Goal: Contribute content: Contribute content

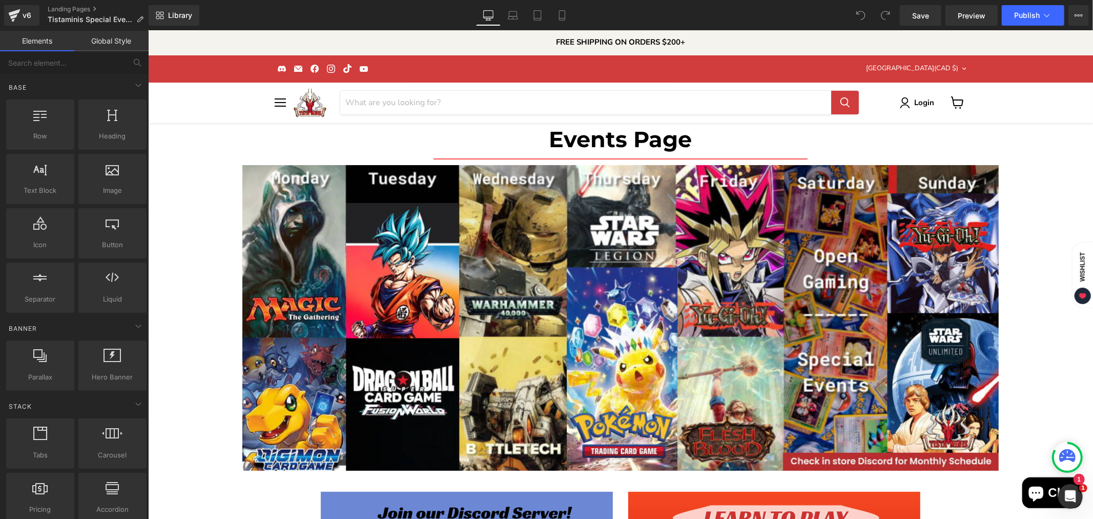
scroll to position [2790, 0]
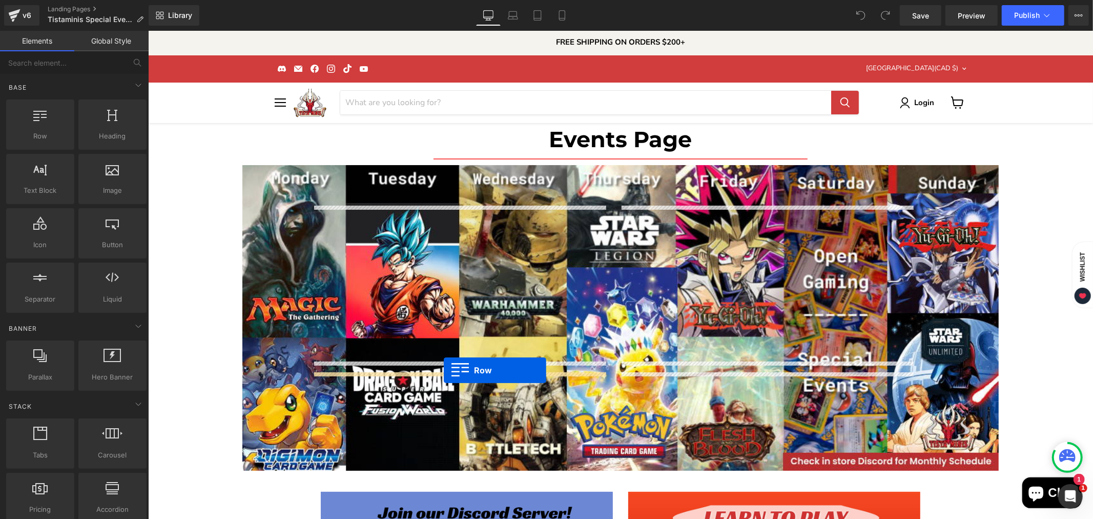
drag, startPoint x: 180, startPoint y: 160, endPoint x: 443, endPoint y: 369, distance: 336.2
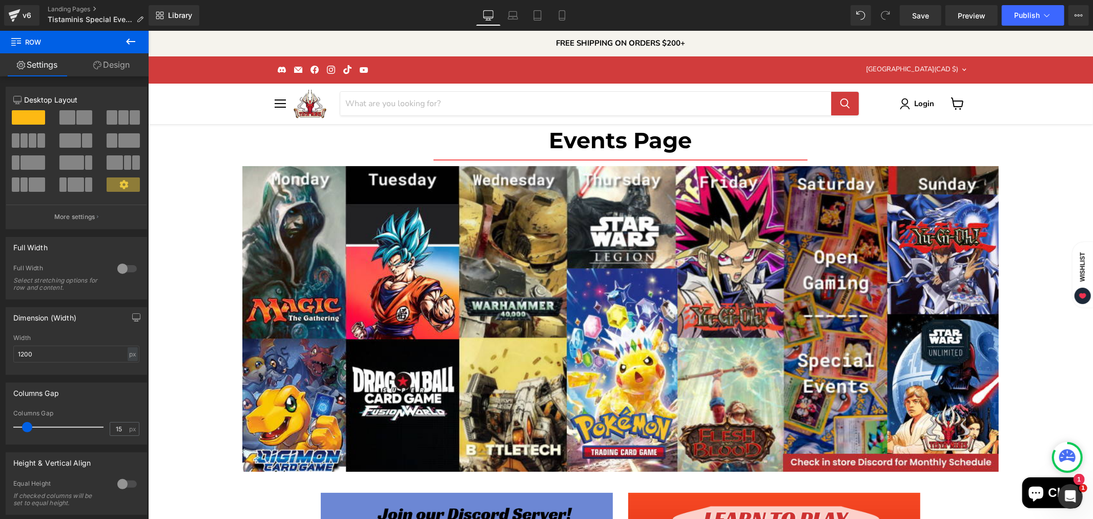
scroll to position [2944, 0]
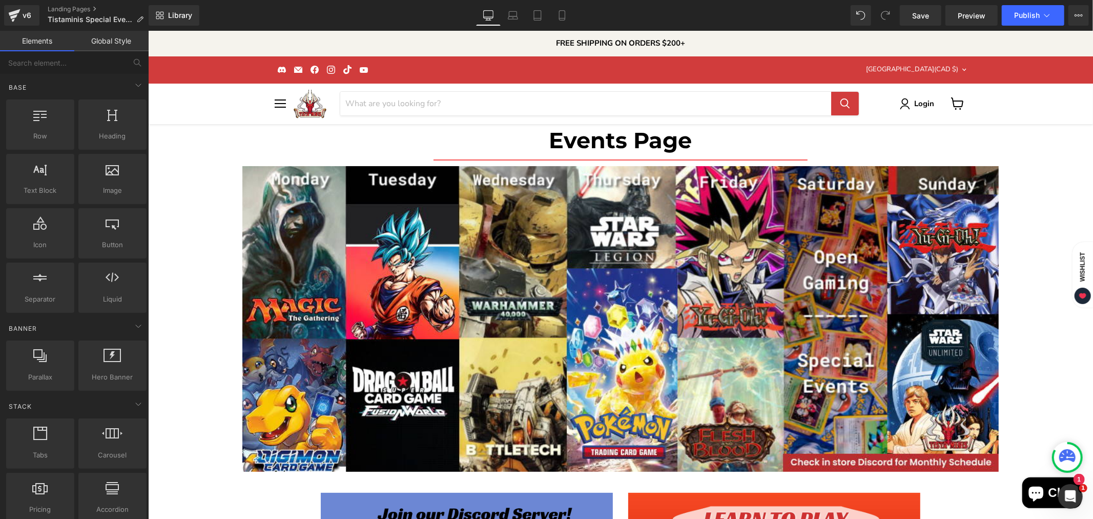
drag, startPoint x: 437, startPoint y: 250, endPoint x: 605, endPoint y: 241, distance: 167.8
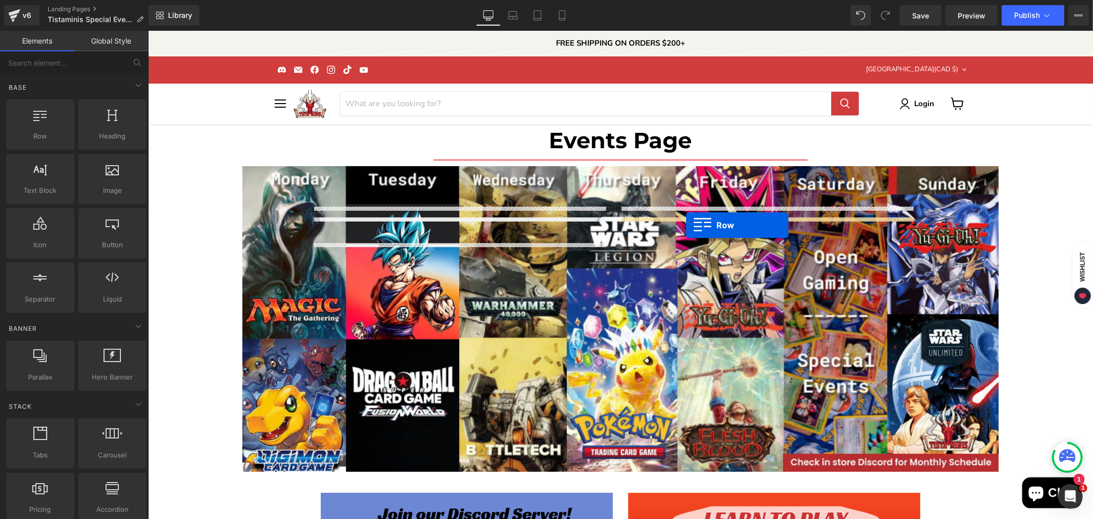
drag, startPoint x: 320, startPoint y: 250, endPoint x: 686, endPoint y: 225, distance: 366.7
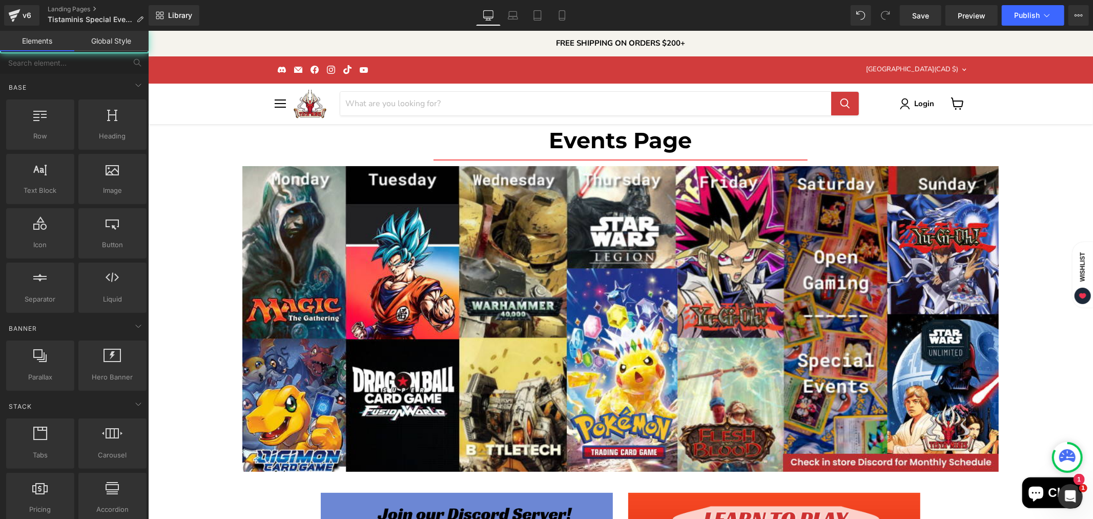
drag, startPoint x: 1059, startPoint y: 249, endPoint x: 1052, endPoint y: 251, distance: 7.1
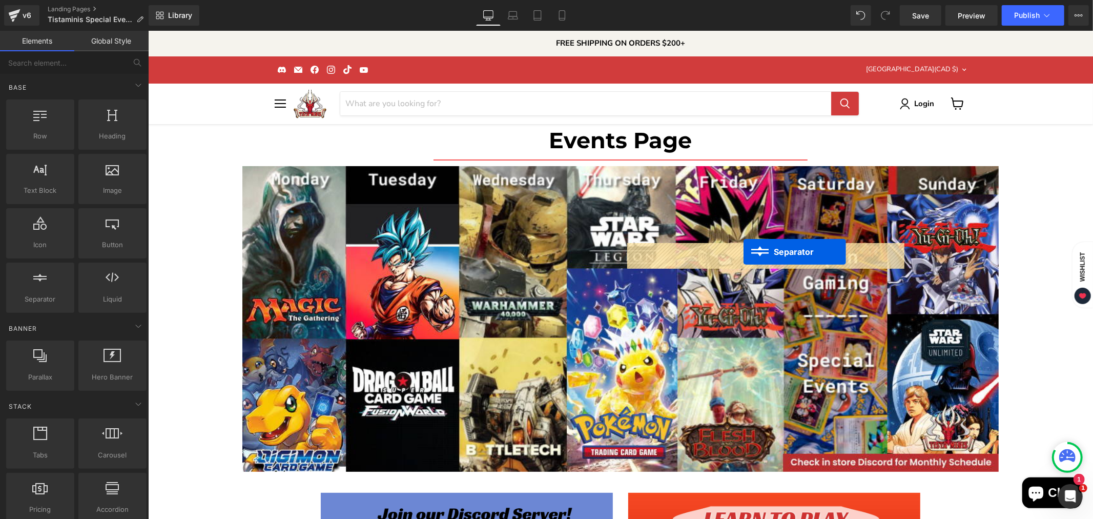
drag, startPoint x: 745, startPoint y: 221, endPoint x: 743, endPoint y: 252, distance: 30.3
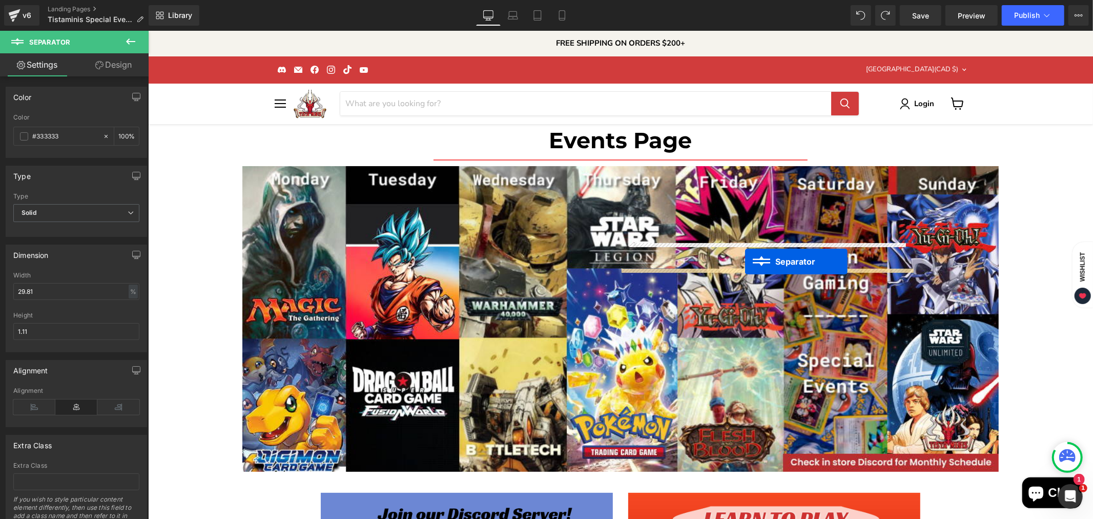
drag, startPoint x: 741, startPoint y: 221, endPoint x: 745, endPoint y: 261, distance: 40.1
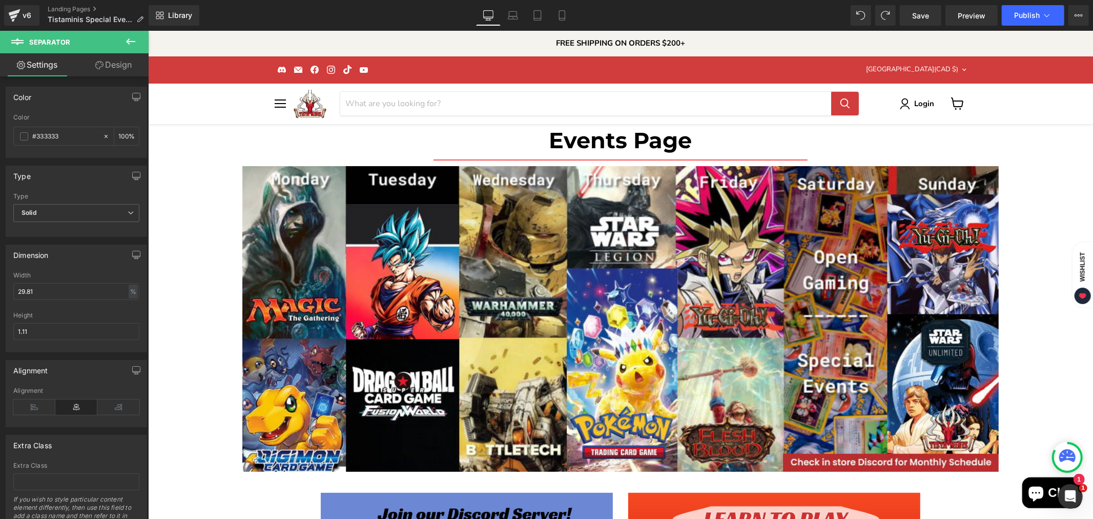
drag, startPoint x: 741, startPoint y: 257, endPoint x: 456, endPoint y: 259, distance: 285.4
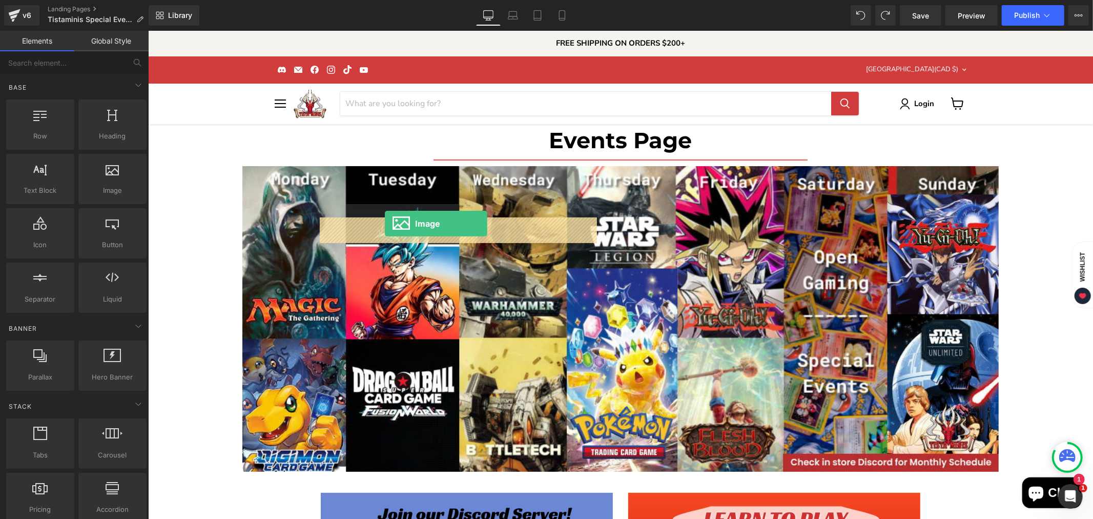
drag, startPoint x: 253, startPoint y: 205, endPoint x: 384, endPoint y: 223, distance: 132.4
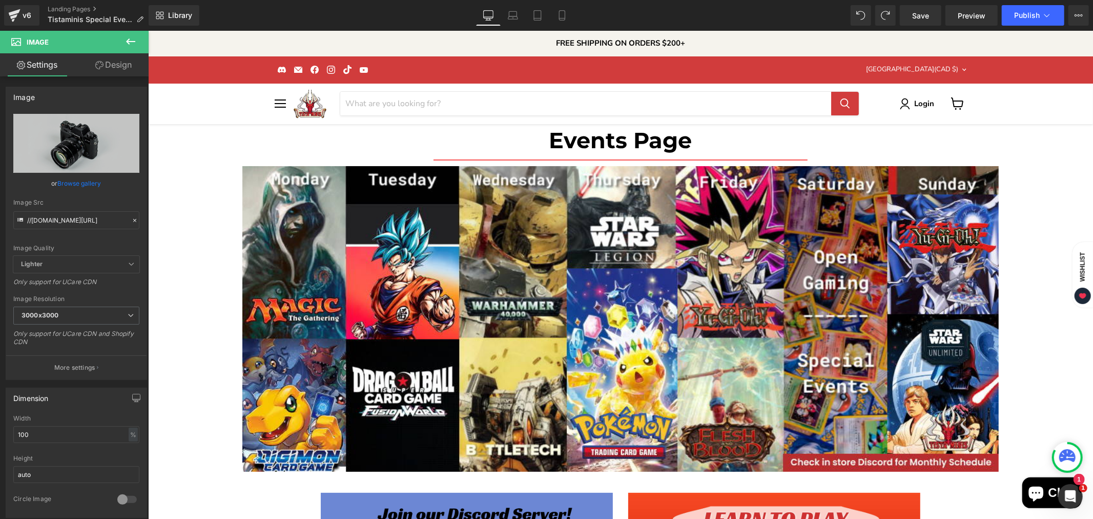
click at [127, 39] on icon at bounding box center [130, 41] width 9 height 6
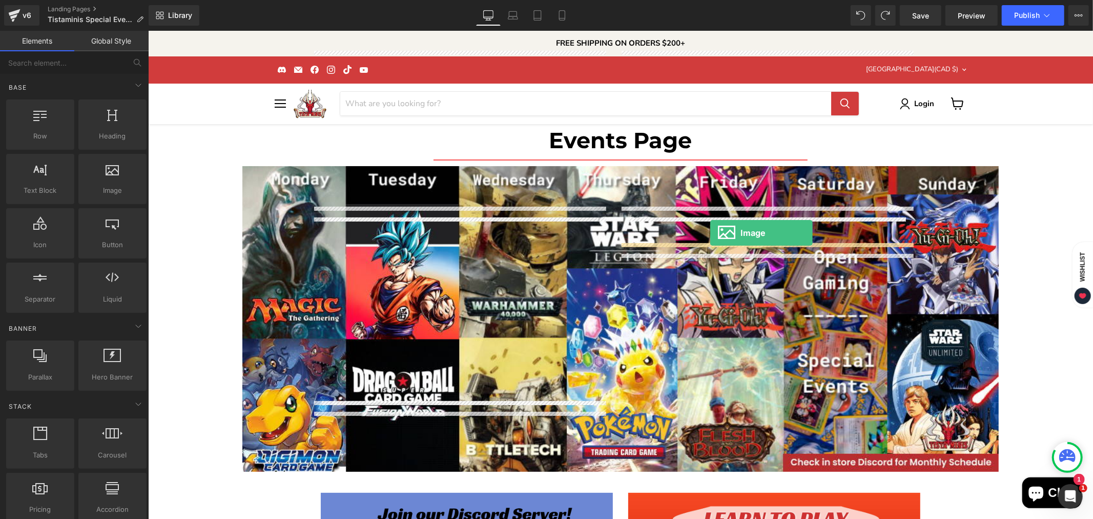
drag, startPoint x: 259, startPoint y: 205, endPoint x: 711, endPoint y: 232, distance: 452.8
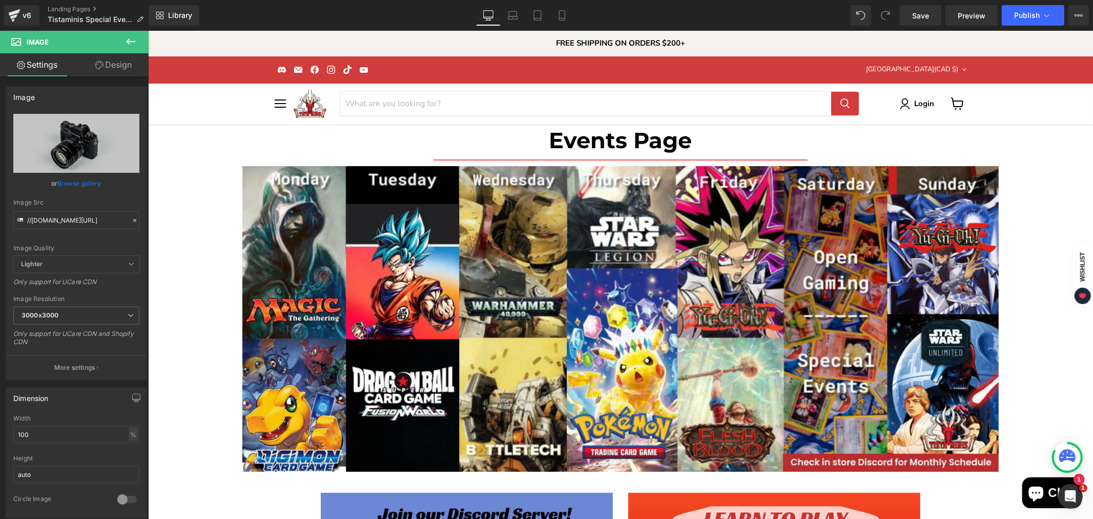
scroll to position [3046, 0]
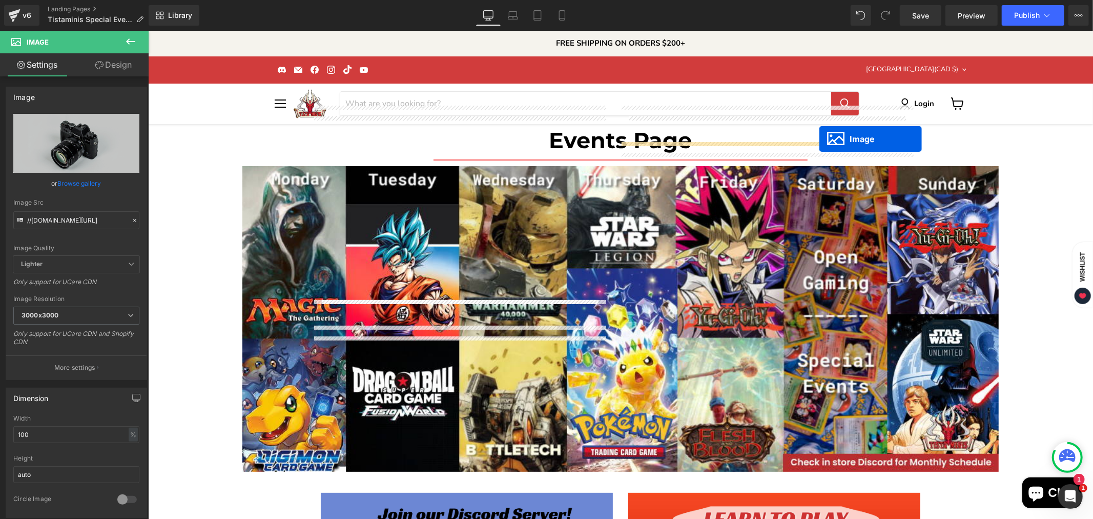
drag, startPoint x: 438, startPoint y: 388, endPoint x: 819, endPoint y: 138, distance: 455.7
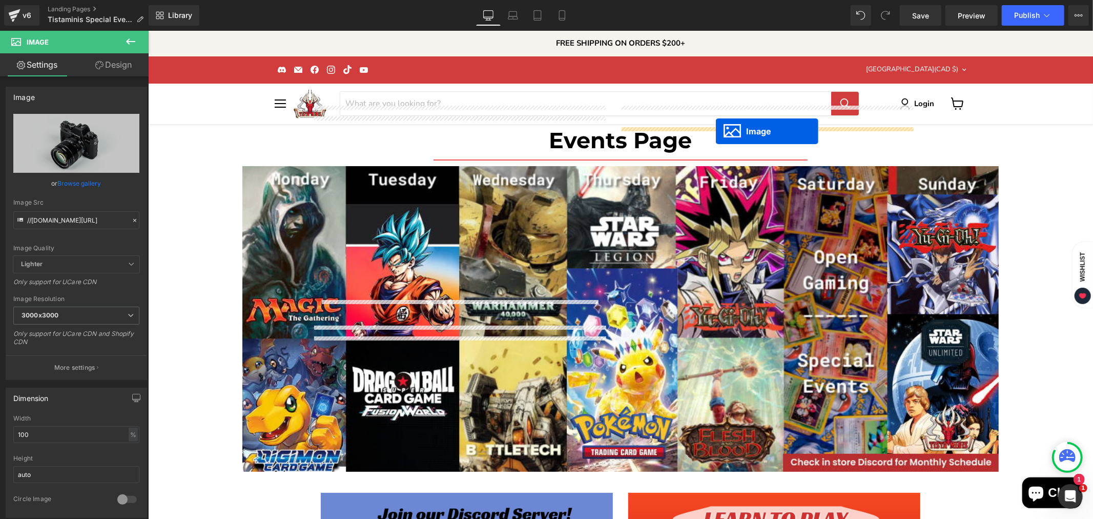
drag, startPoint x: 443, startPoint y: 390, endPoint x: 715, endPoint y: 130, distance: 376.2
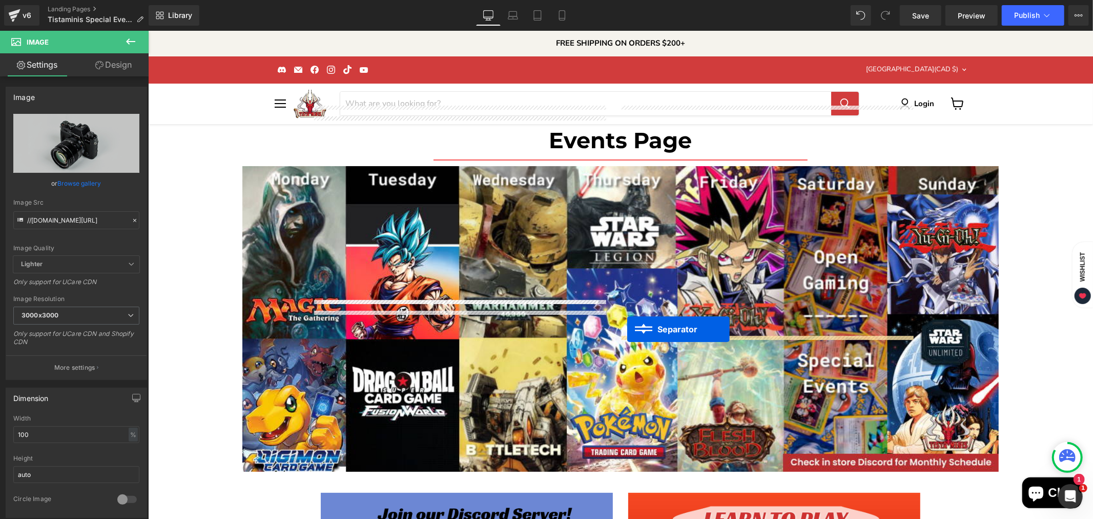
drag, startPoint x: 726, startPoint y: 121, endPoint x: 627, endPoint y: 328, distance: 229.4
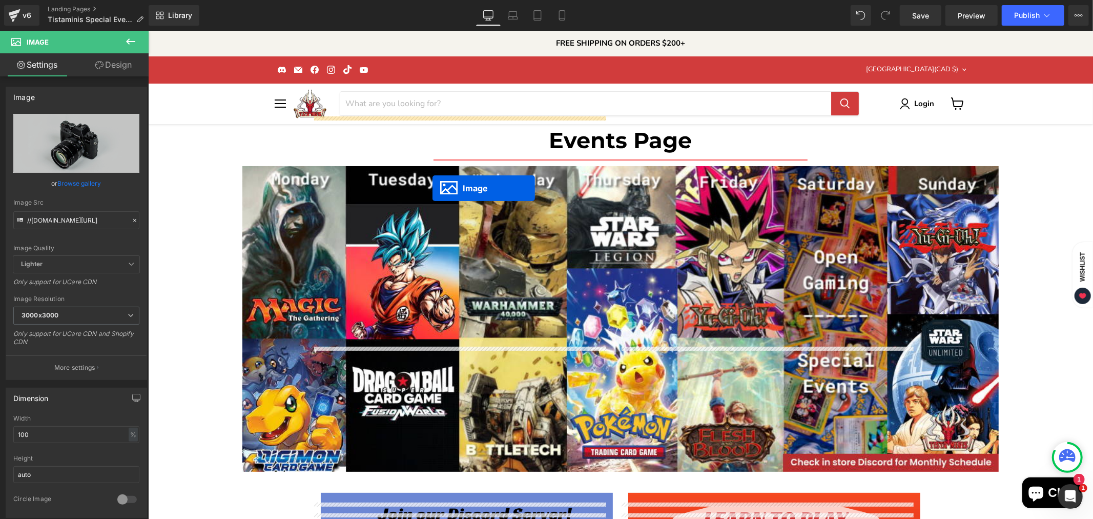
drag, startPoint x: 748, startPoint y: 409, endPoint x: 432, endPoint y: 187, distance: 386.6
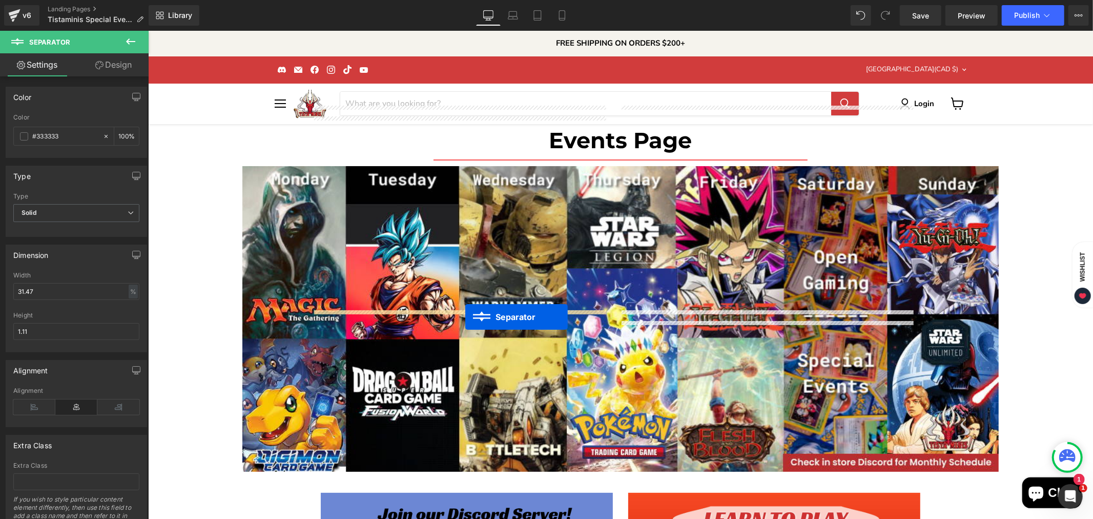
drag, startPoint x: 743, startPoint y: 324, endPoint x: 465, endPoint y: 316, distance: 278.4
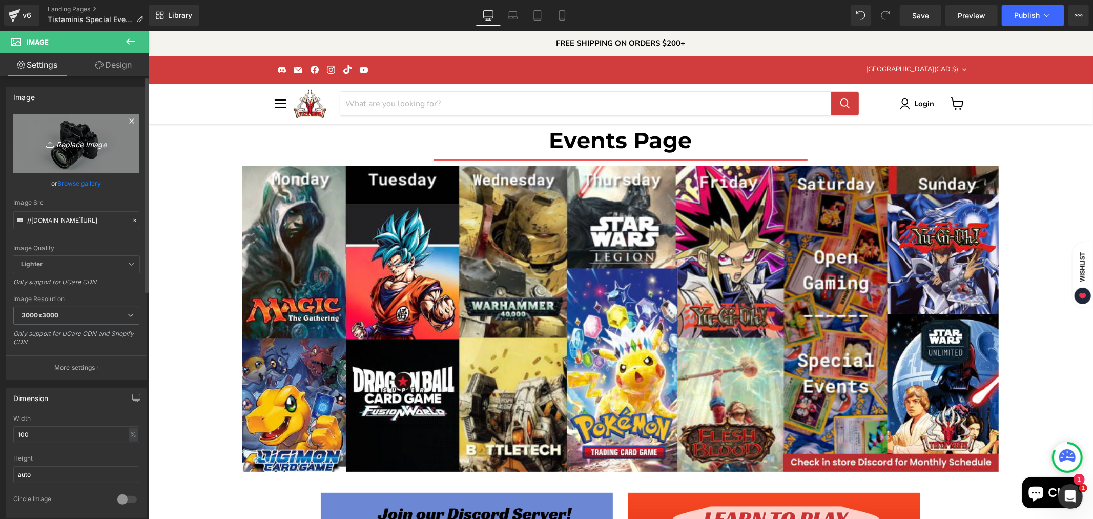
click at [85, 141] on icon "Replace Image" at bounding box center [76, 143] width 82 height 13
type input "C:\fakepath\Generic Template 3-High-Quality.jpg"
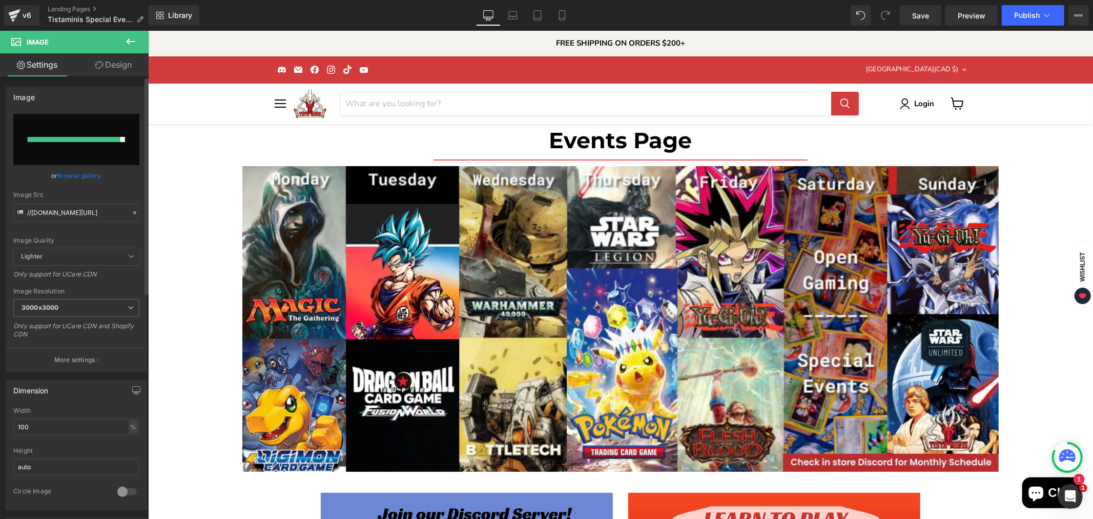
click at [84, 173] on link "Browse gallery" at bounding box center [80, 176] width 44 height 18
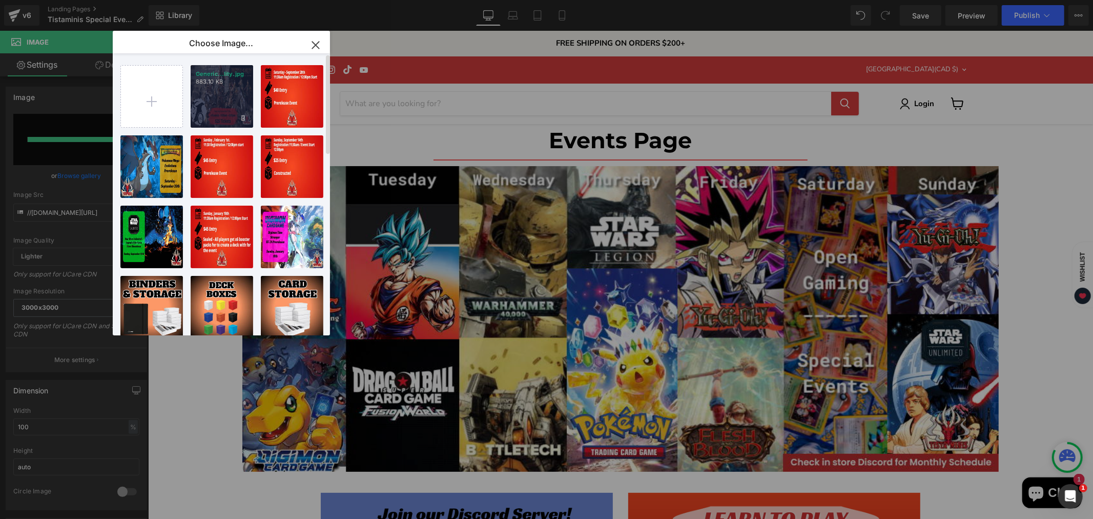
click at [231, 94] on div "Generic...lity.jpg 883.10 KB" at bounding box center [222, 96] width 63 height 63
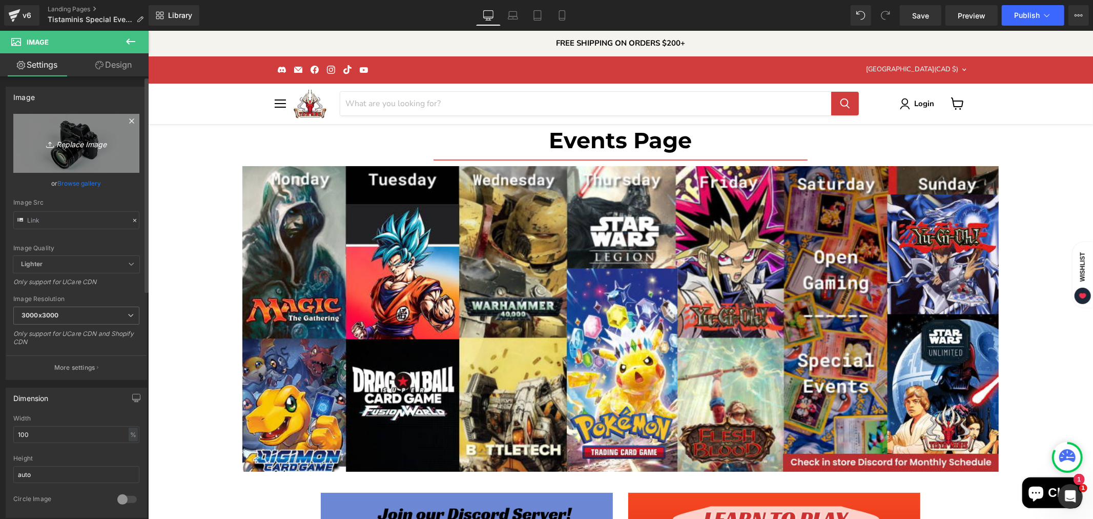
click at [80, 147] on icon "Replace Image" at bounding box center [76, 143] width 82 height 13
type input "C:\fakepath\MESBG [DATE]-High-Quality.jpg"
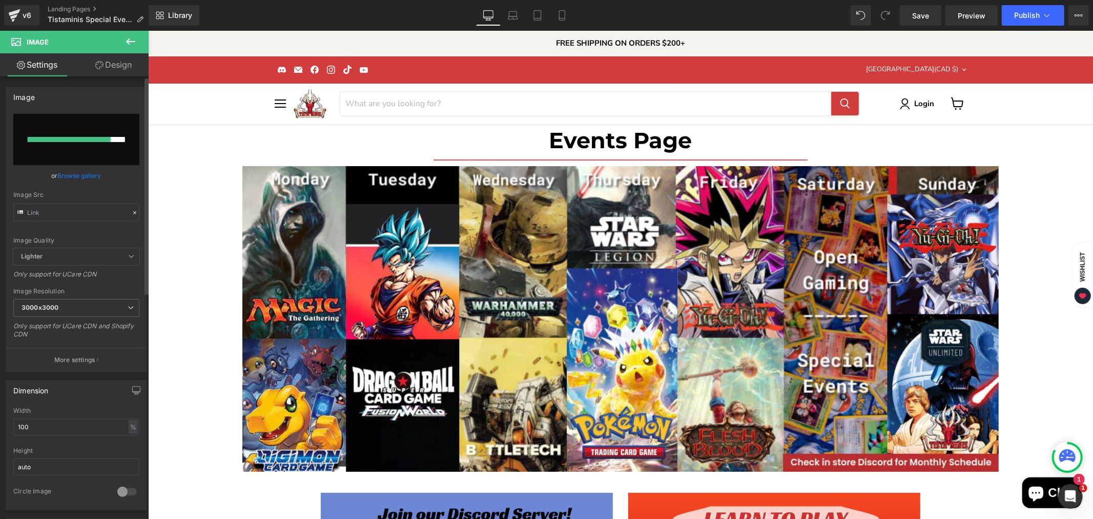
click at [84, 172] on link "Browse gallery" at bounding box center [80, 176] width 44 height 18
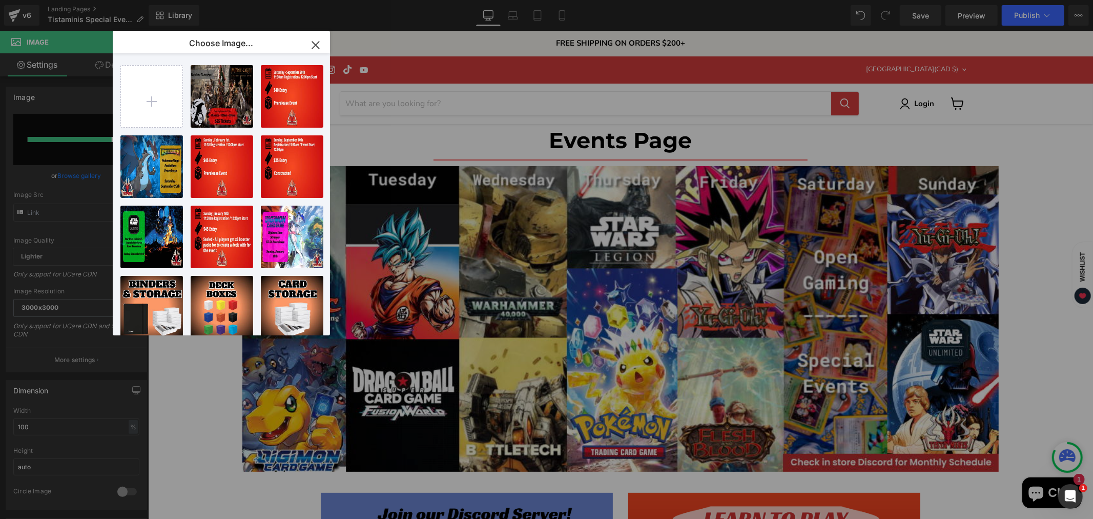
click at [318, 40] on icon "button" at bounding box center [315, 45] width 16 height 16
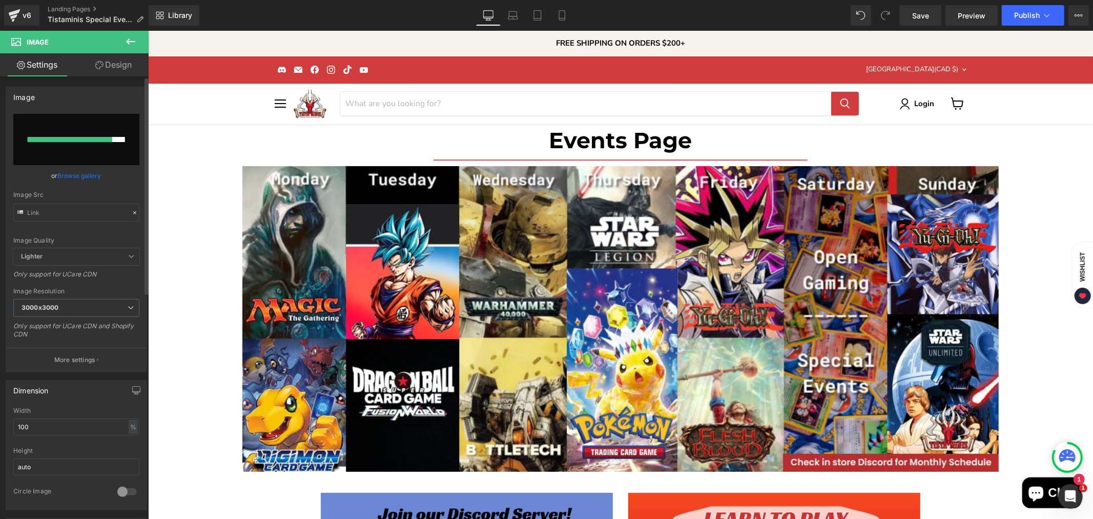
click at [114, 153] on input "file" at bounding box center [76, 139] width 126 height 51
click at [85, 173] on link "Browse gallery" at bounding box center [80, 176] width 44 height 18
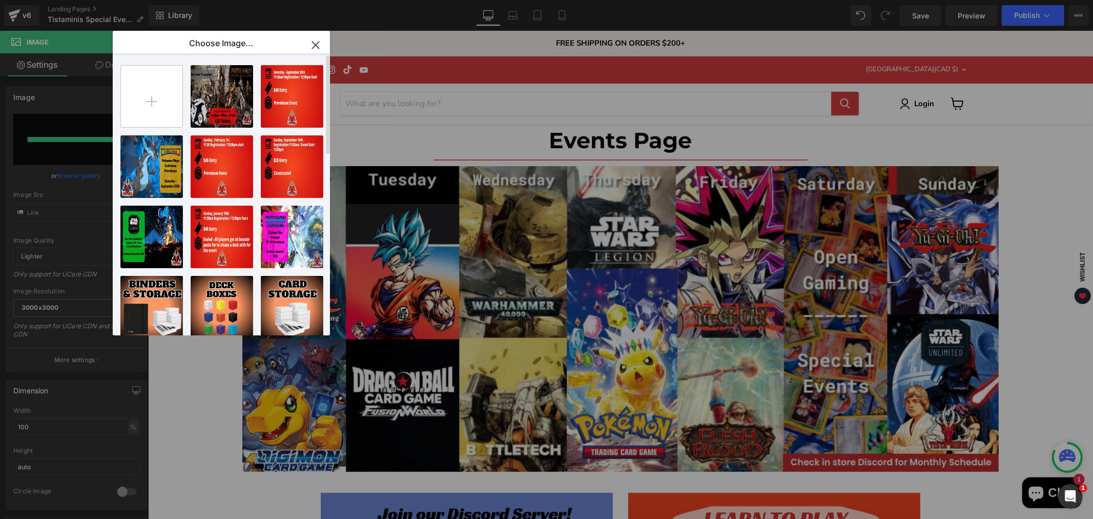
click at [155, 99] on input "file" at bounding box center [151, 96] width 61 height 61
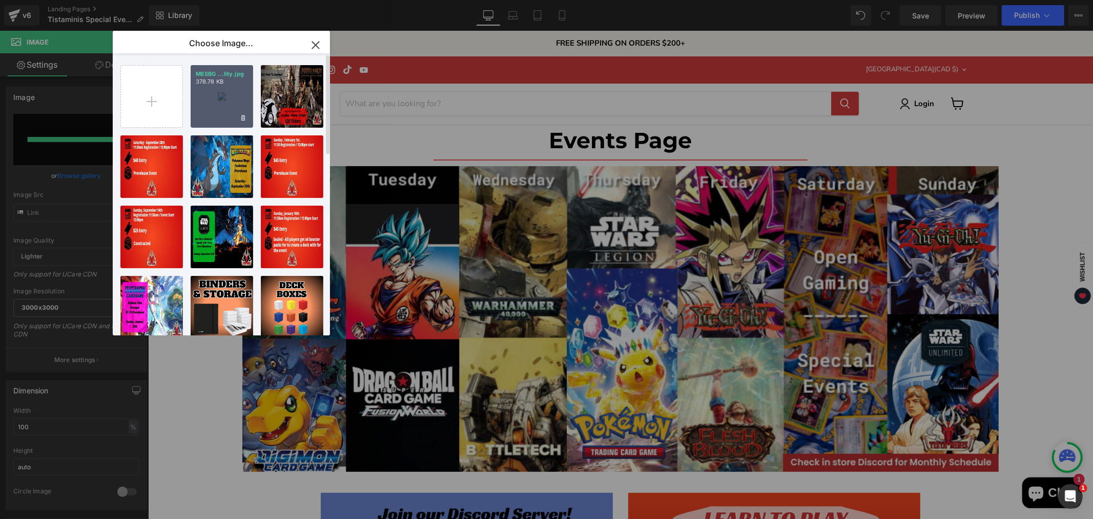
click at [218, 87] on div "MESBG ...lity.jpg 378.78 KB" at bounding box center [222, 96] width 63 height 63
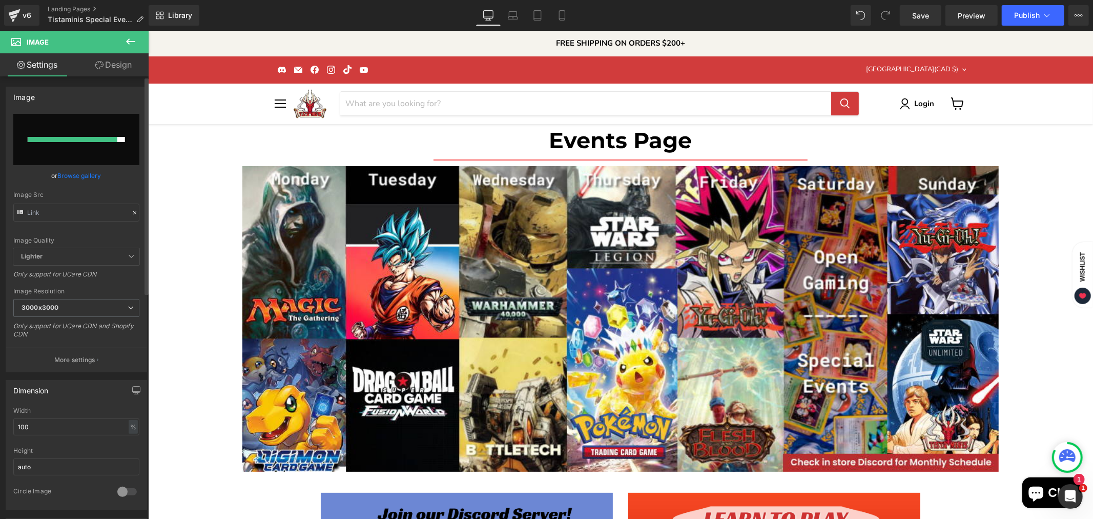
click at [83, 172] on link "Browse gallery" at bounding box center [80, 176] width 44 height 18
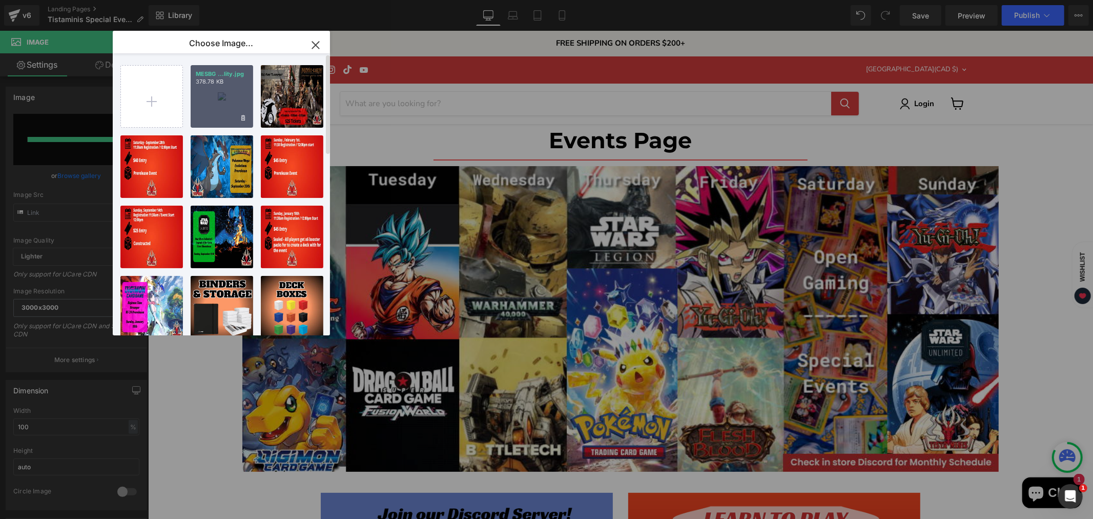
click at [218, 102] on div "MESBG ...lity.jpg 378.78 KB" at bounding box center [222, 96] width 63 height 63
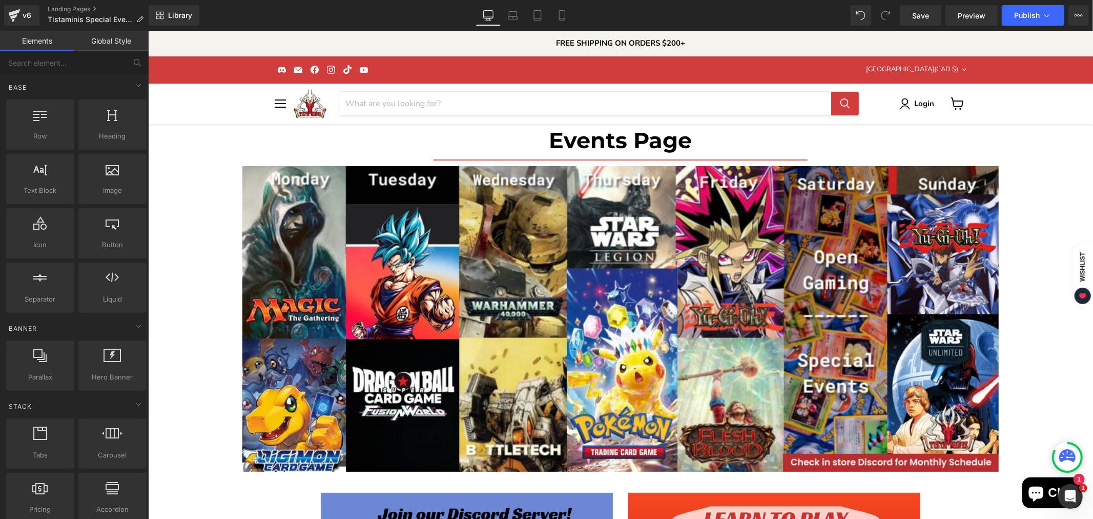
scroll to position [1, 0]
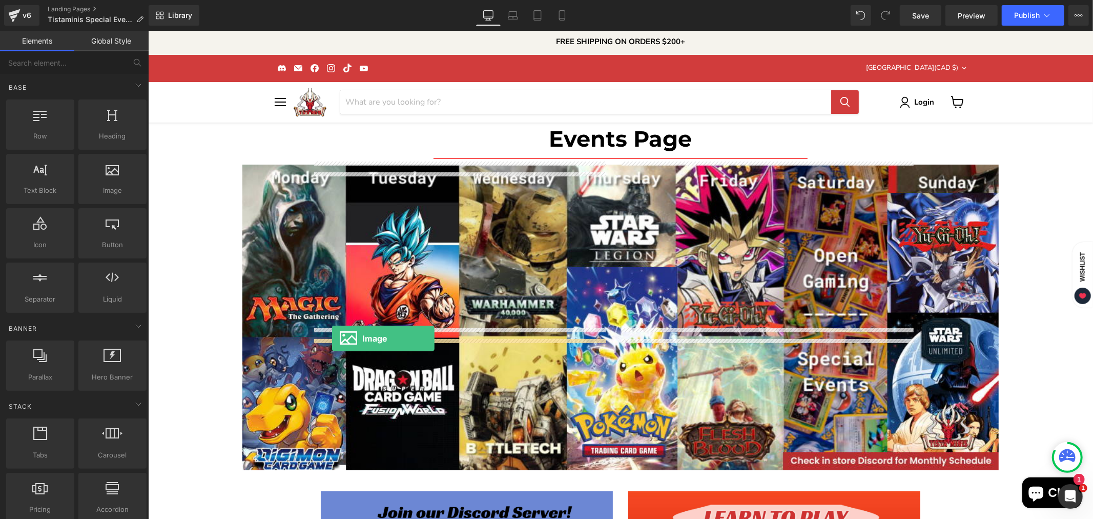
drag, startPoint x: 270, startPoint y: 198, endPoint x: 332, endPoint y: 338, distance: 152.6
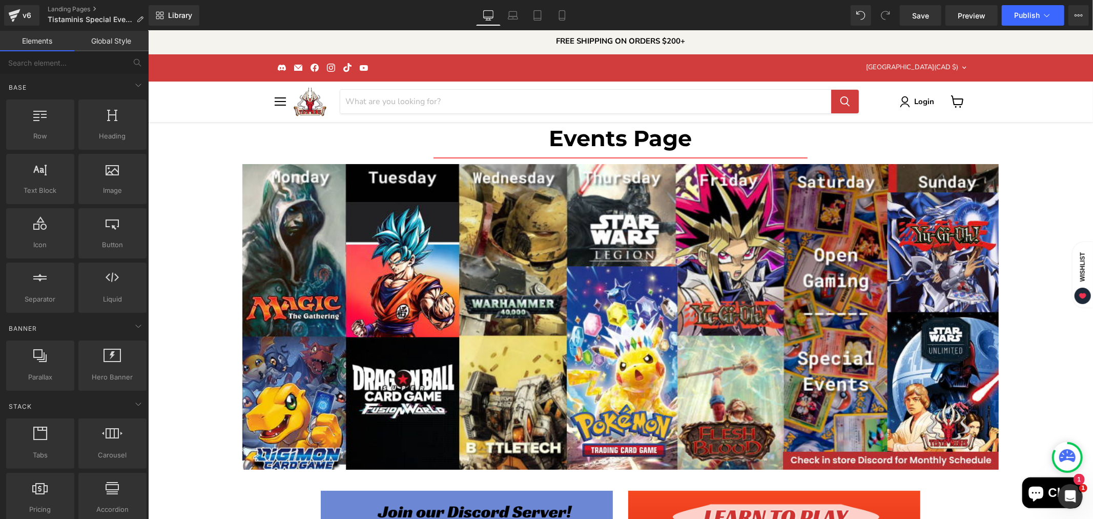
scroll to position [1, 0]
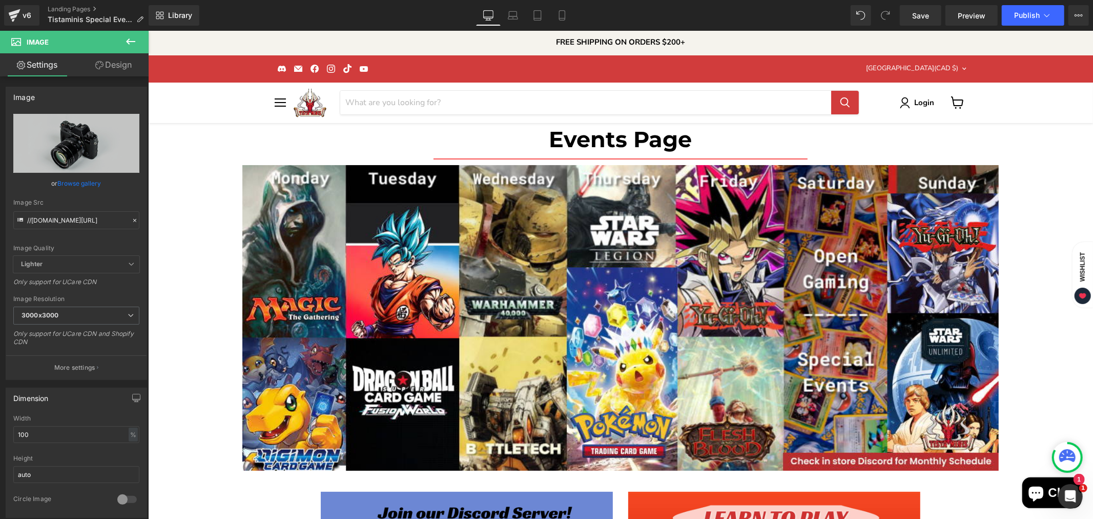
click at [132, 41] on icon at bounding box center [130, 41] width 9 height 6
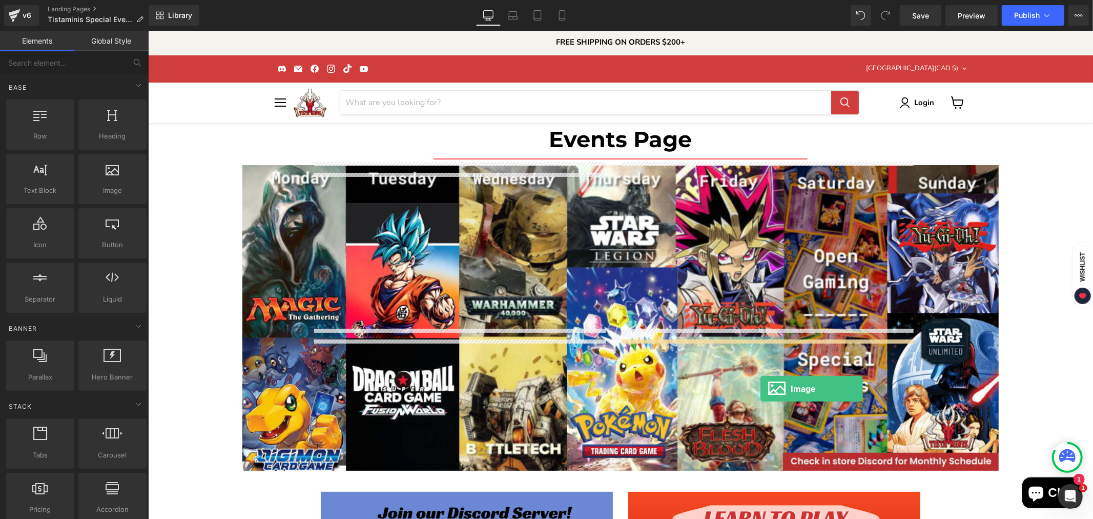
drag, startPoint x: 275, startPoint y: 202, endPoint x: 760, endPoint y: 387, distance: 519.3
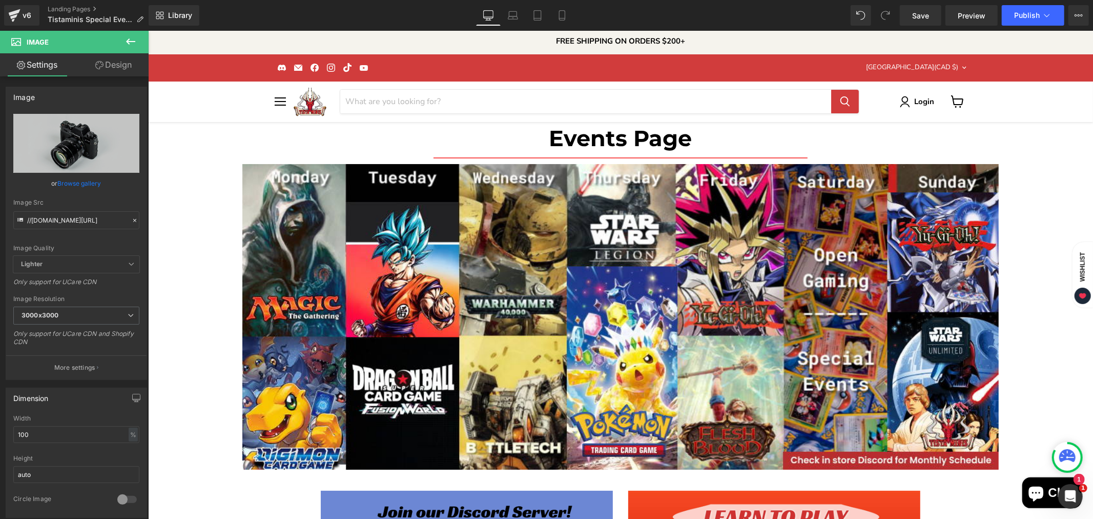
scroll to position [0, 0]
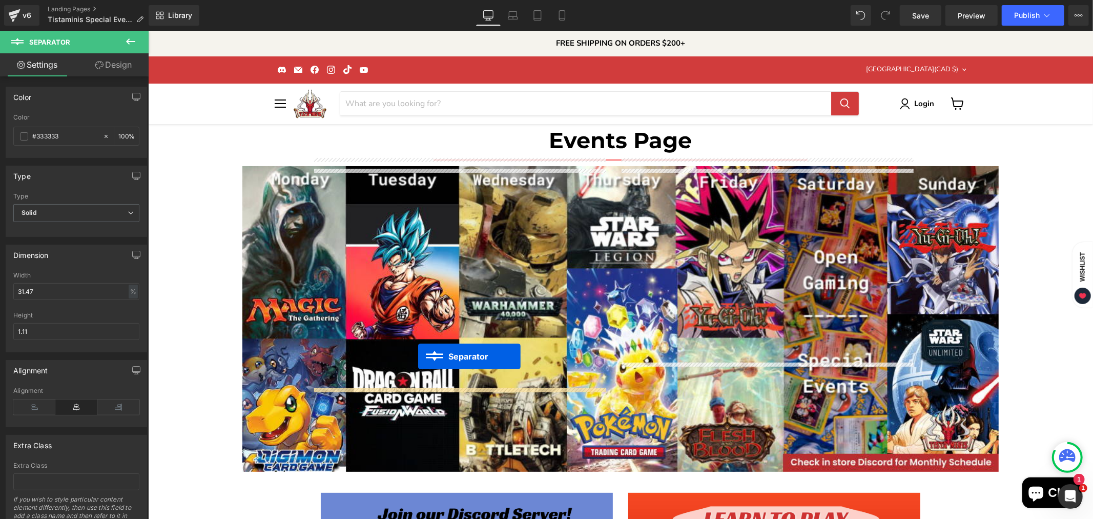
drag, startPoint x: 432, startPoint y: 171, endPoint x: 418, endPoint y: 356, distance: 185.0
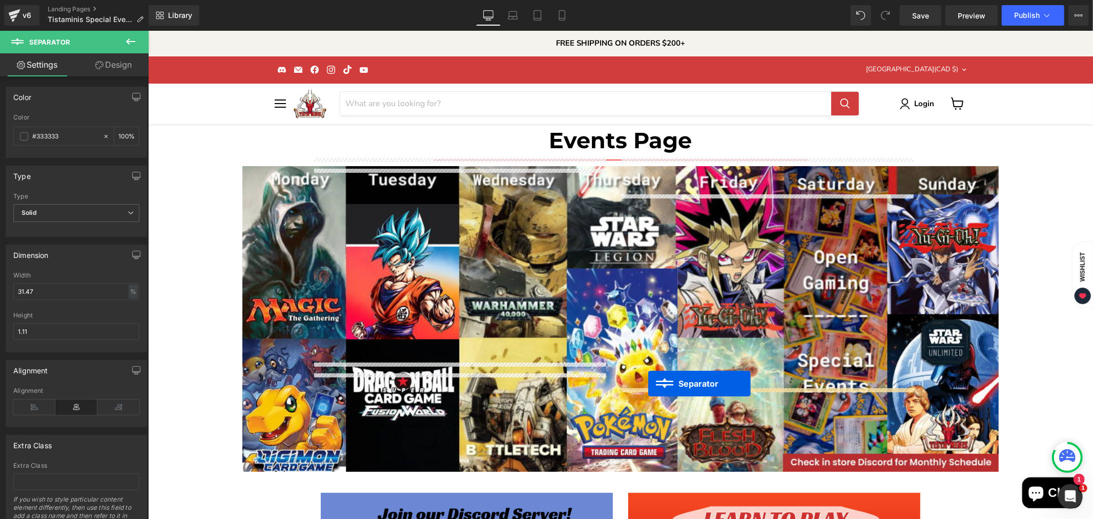
drag, startPoint x: 729, startPoint y: 166, endPoint x: 648, endPoint y: 383, distance: 231.6
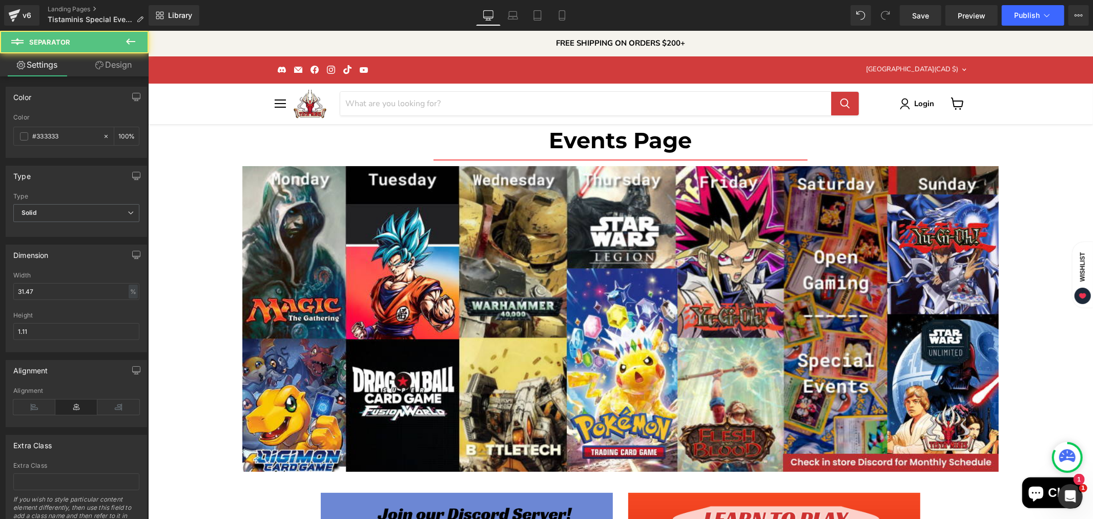
drag, startPoint x: 1045, startPoint y: 278, endPoint x: 1039, endPoint y: 282, distance: 7.4
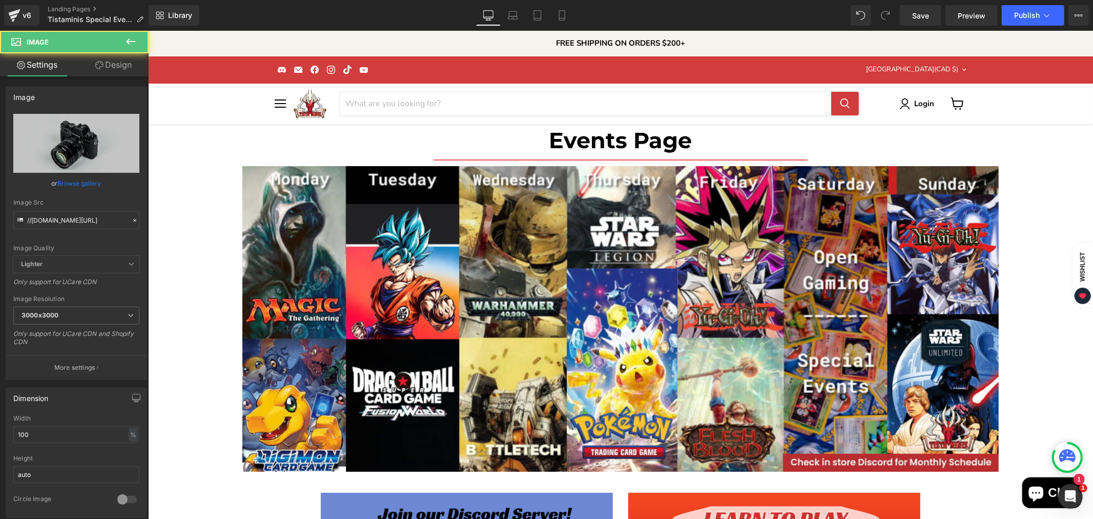
drag, startPoint x: 253, startPoint y: 347, endPoint x: 256, endPoint y: 342, distance: 5.7
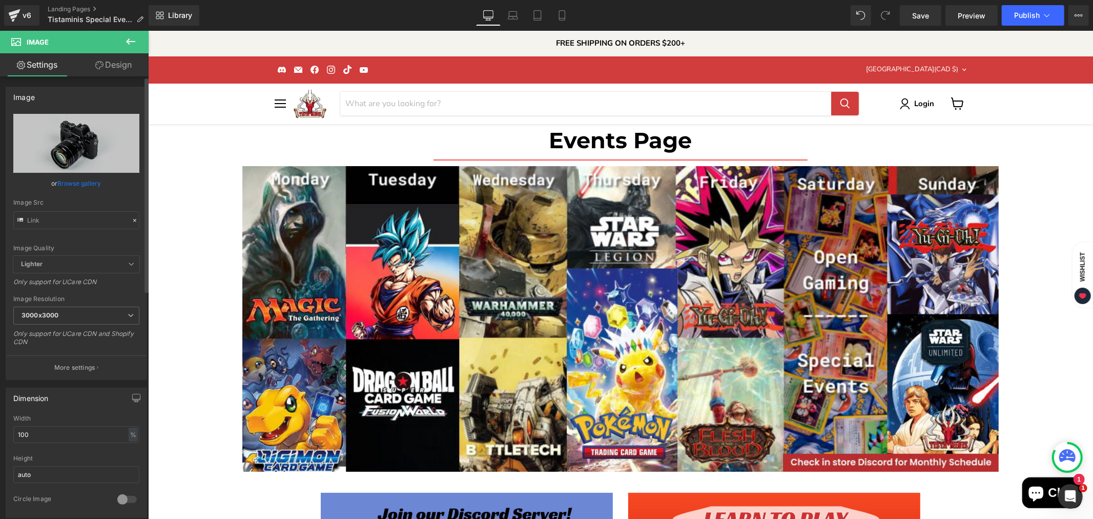
click at [91, 177] on link "Browse gallery" at bounding box center [80, 183] width 44 height 18
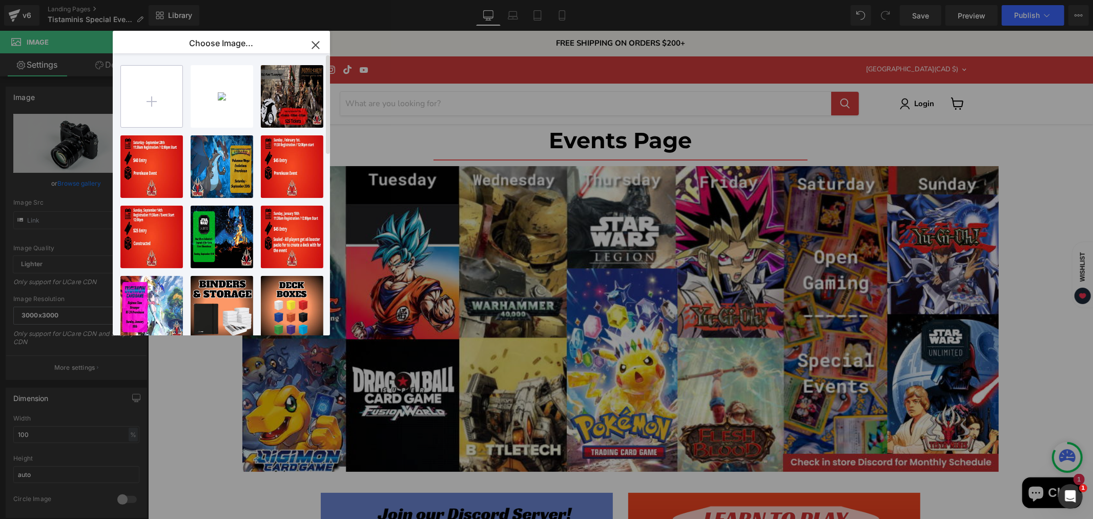
click at [146, 104] on input "file" at bounding box center [151, 96] width 61 height 61
type input "C:\fakepath\Template 1 copy-High-Quality.jpg"
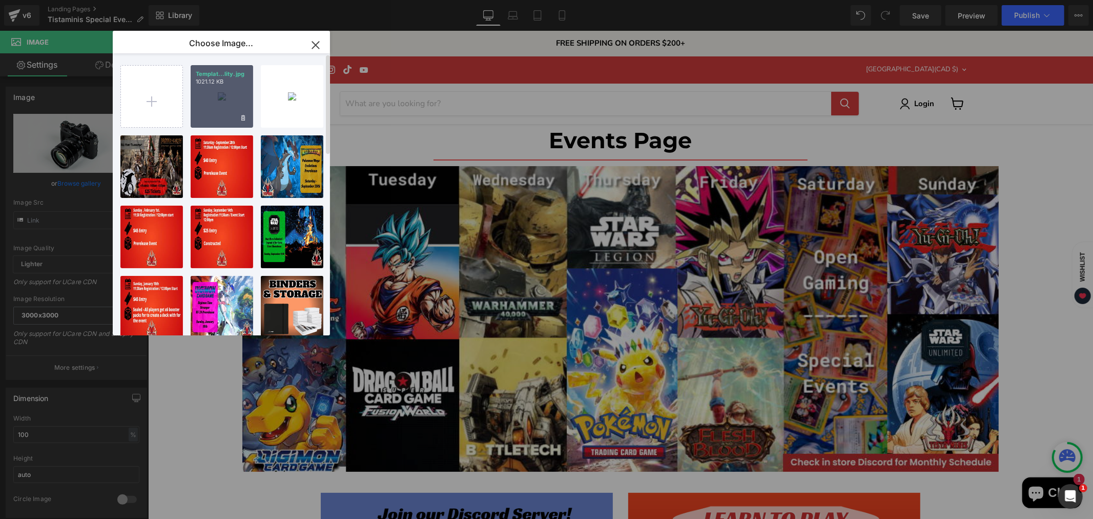
click at [226, 104] on div "Templat...lity.jpg 1021.12 KB" at bounding box center [222, 96] width 63 height 63
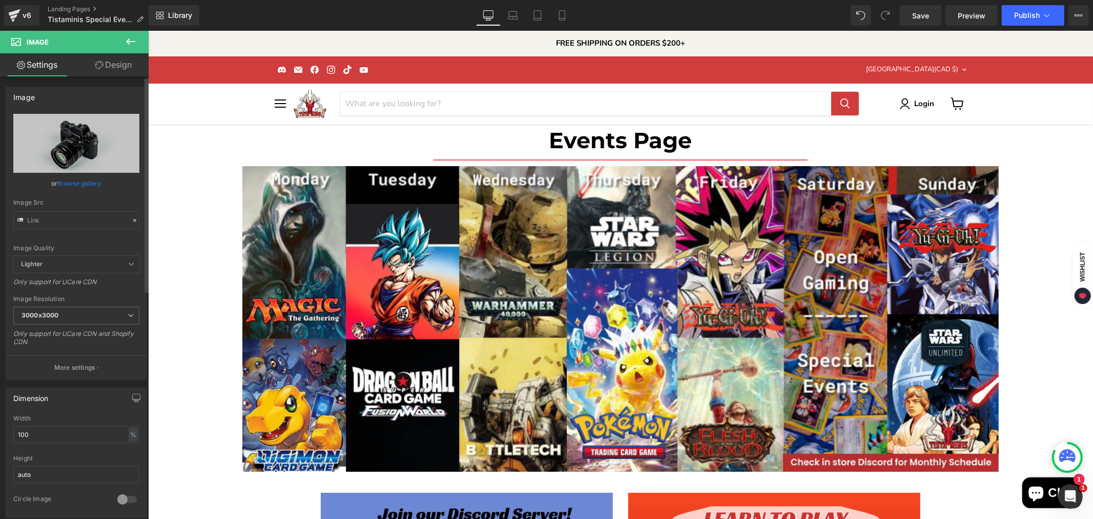
click at [88, 181] on link "Browse gallery" at bounding box center [80, 183] width 44 height 18
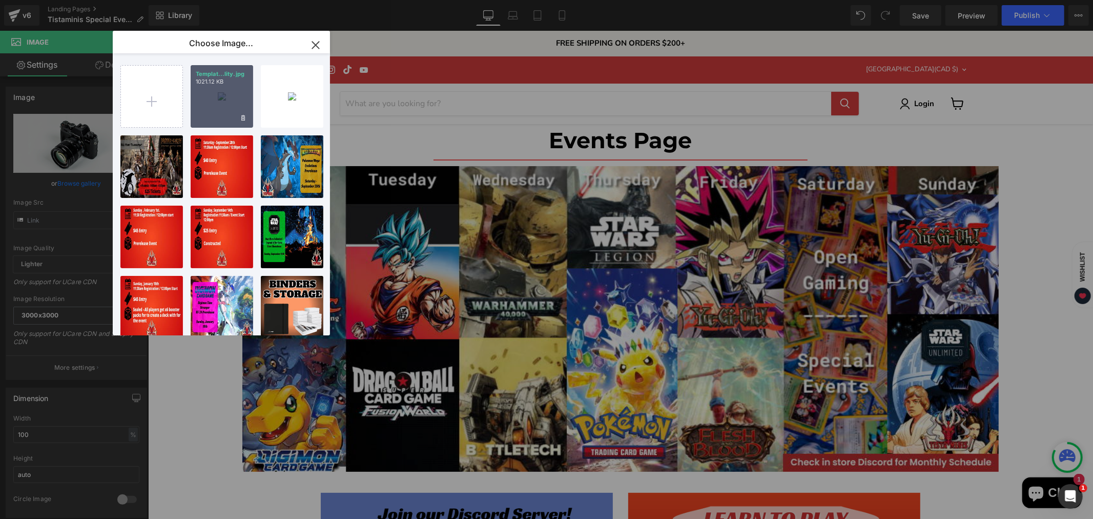
click at [212, 98] on div "Templat...lity.jpg 1021.12 KB" at bounding box center [222, 96] width 63 height 63
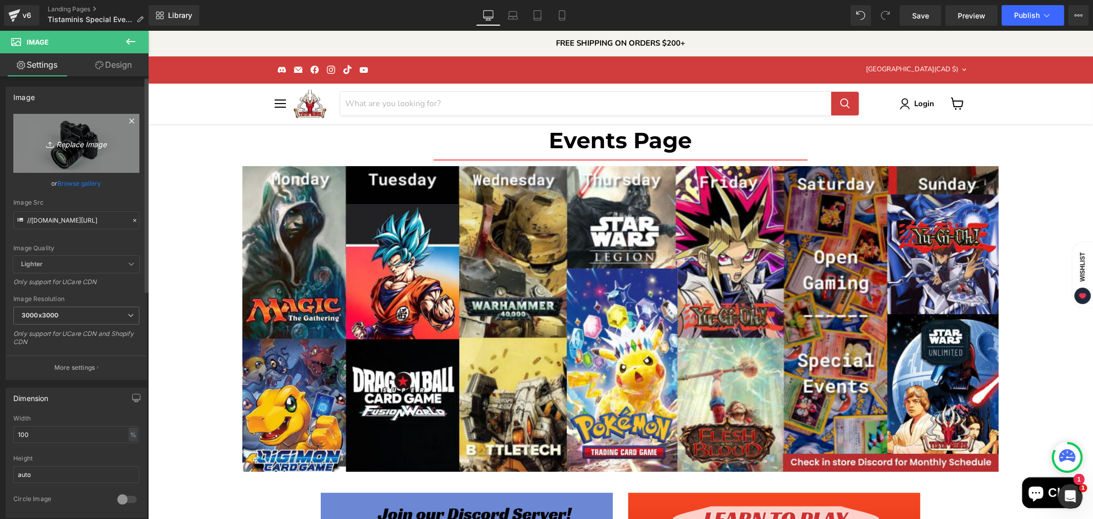
click at [93, 140] on icon "Replace Image" at bounding box center [76, 143] width 82 height 13
type input "C:\fakepath\Bolt Action [DATE]-High-Quality.jpg"
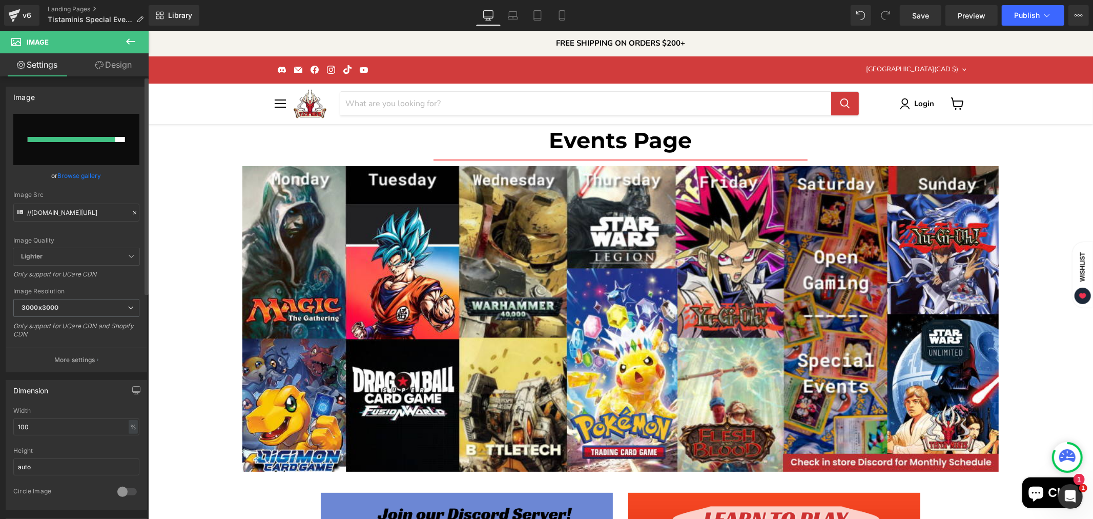
click at [88, 152] on input "file" at bounding box center [76, 139] width 126 height 51
click at [85, 172] on link "Browse gallery" at bounding box center [80, 176] width 44 height 18
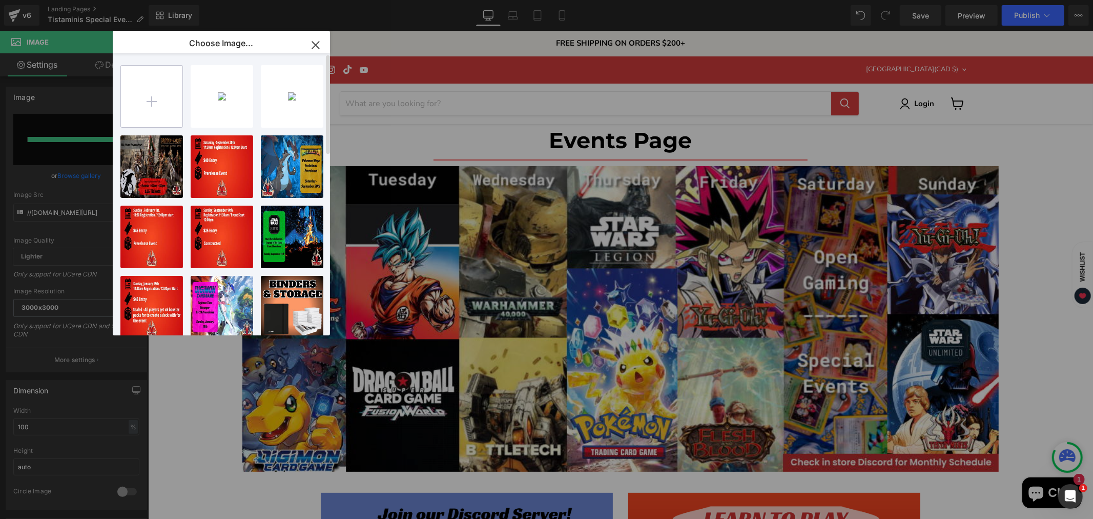
click at [156, 100] on input "file" at bounding box center [151, 96] width 61 height 61
type input "C:\fakepath\Bolt Action [DATE]-High-Quality.jpg"
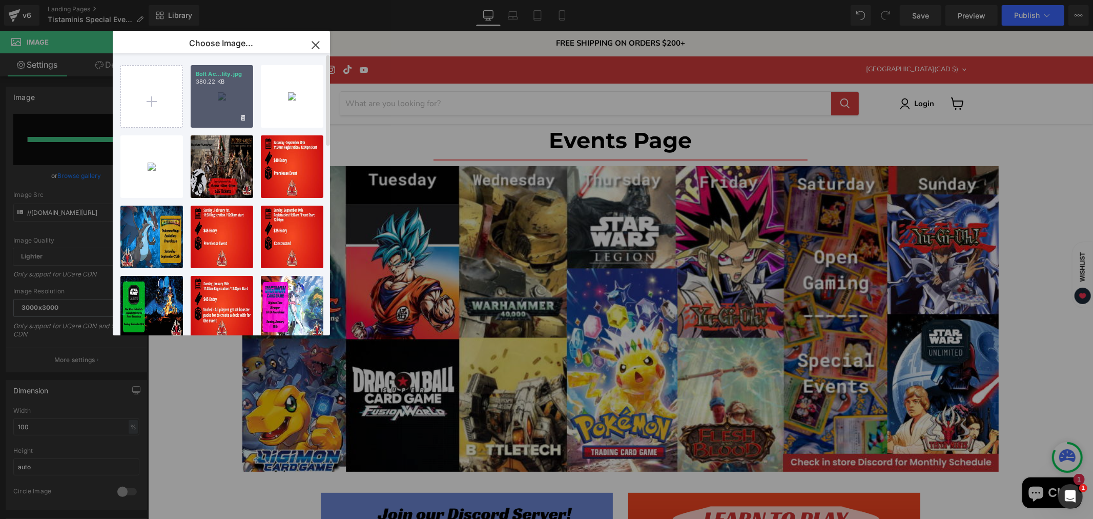
click at [221, 108] on div "Bolt Ac...lity.jpg 380.22 KB" at bounding box center [222, 96] width 63 height 63
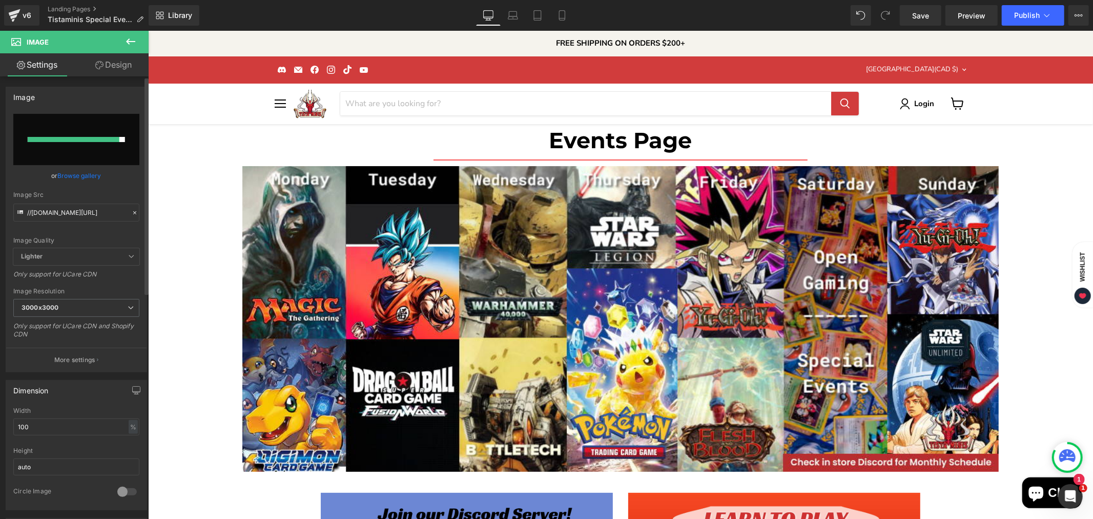
click at [94, 164] on input "file" at bounding box center [76, 139] width 126 height 51
click at [78, 167] on link "Browse gallery" at bounding box center [80, 176] width 44 height 18
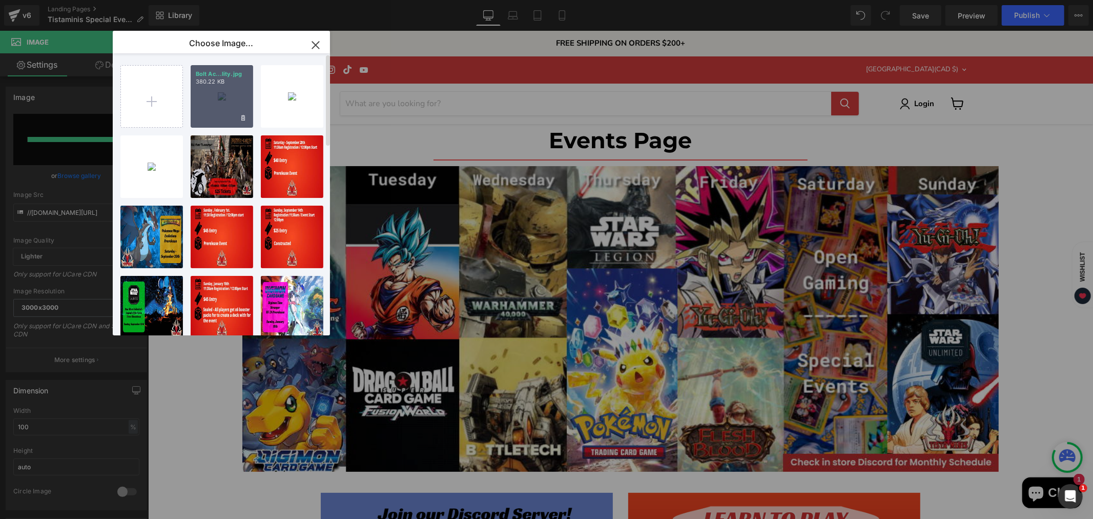
drag, startPoint x: 220, startPoint y: 99, endPoint x: 72, endPoint y: 69, distance: 151.8
click at [220, 99] on div "Bolt Ac...lity.jpg 380.22 KB" at bounding box center [222, 96] width 63 height 63
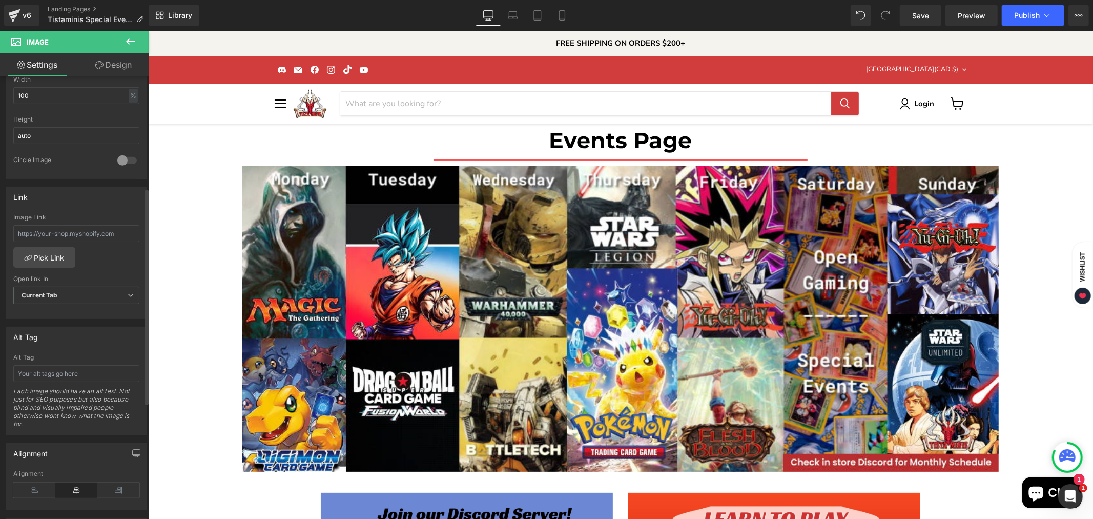
scroll to position [184, 0]
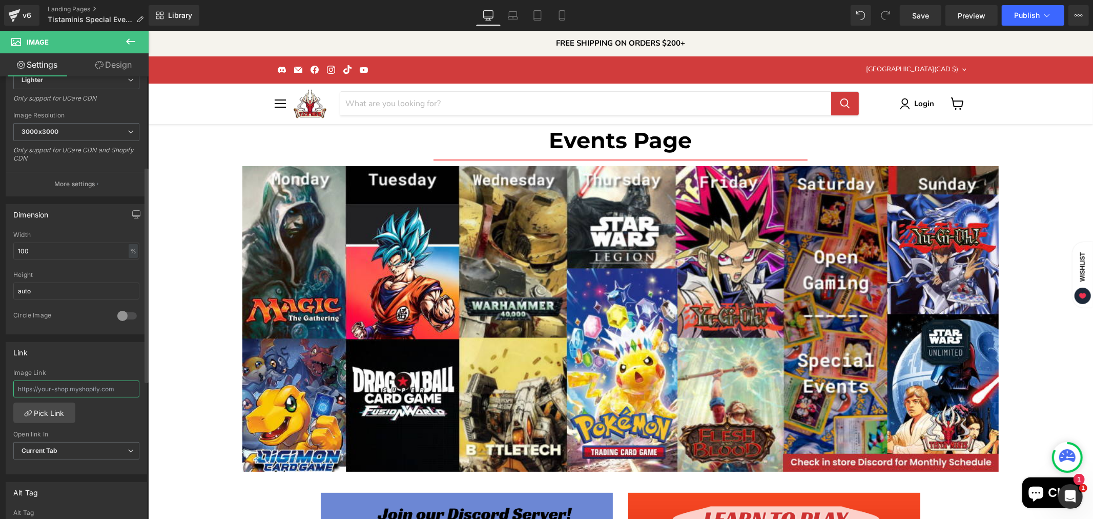
click at [56, 388] on input "text" at bounding box center [76, 388] width 126 height 17
paste input "[URL][DOMAIN_NAME]"
type input "[URL][DOMAIN_NAME]"
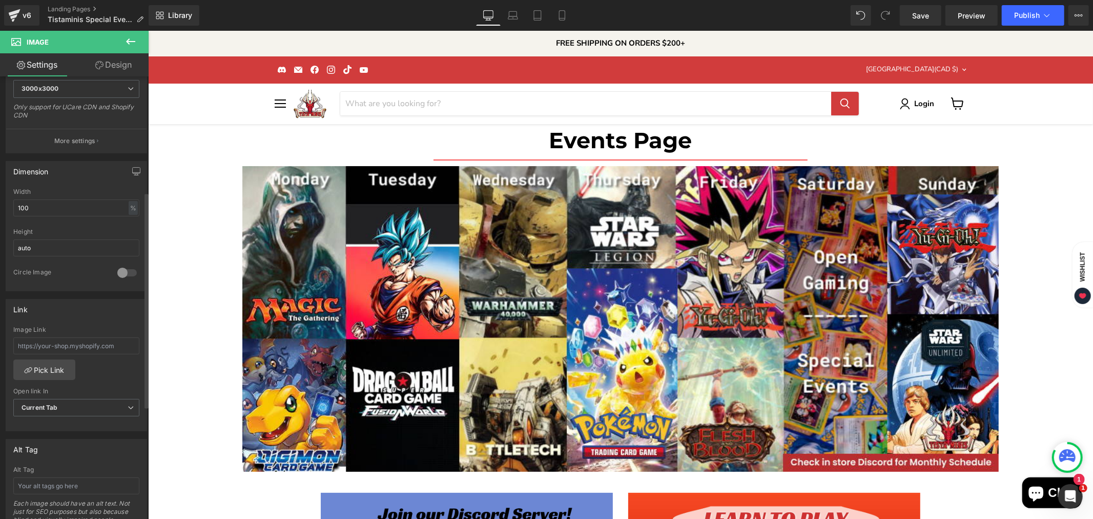
scroll to position [341, 0]
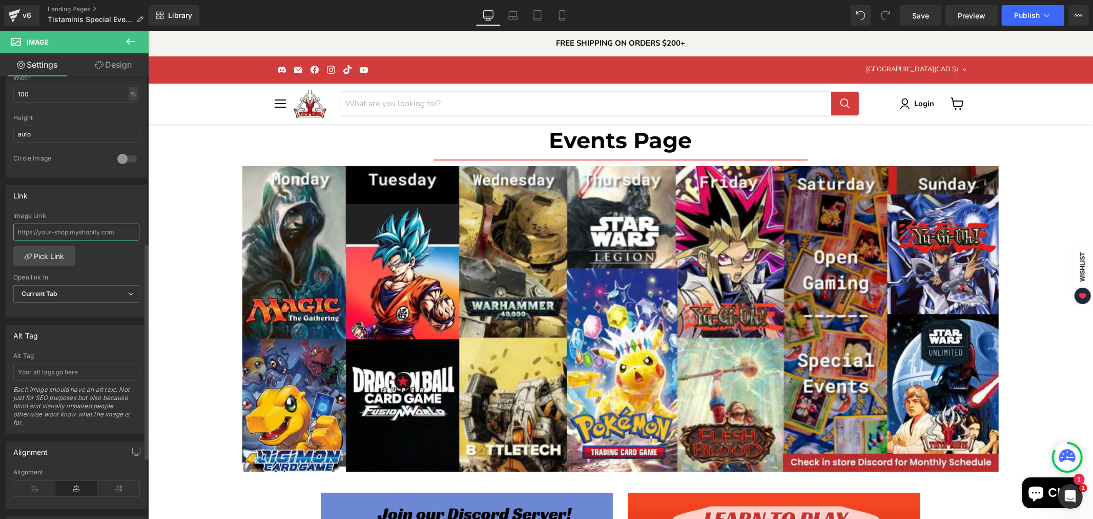
click at [82, 229] on input "text" at bounding box center [76, 231] width 126 height 17
paste input "[URL][DOMAIN_NAME]"
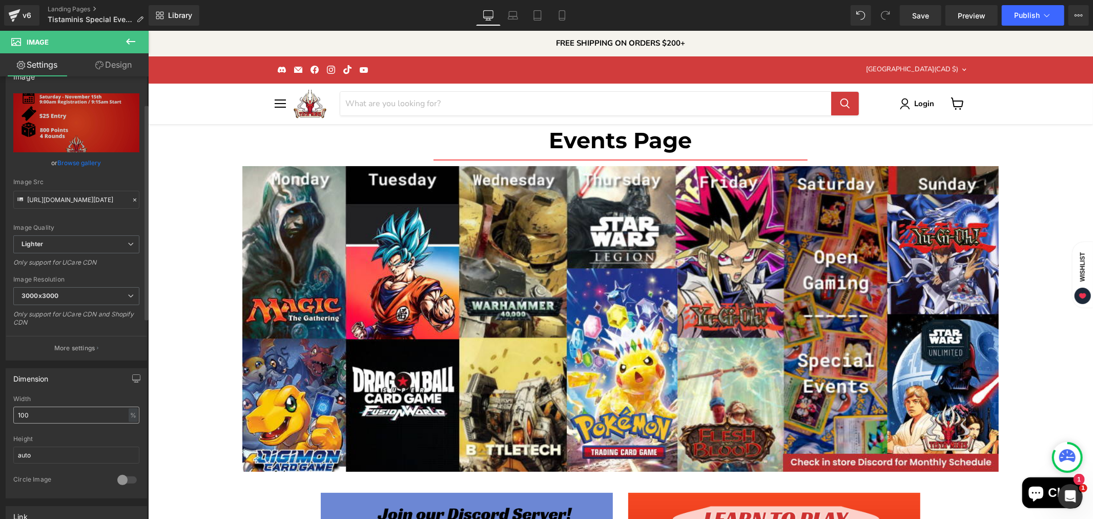
scroll to position [0, 0]
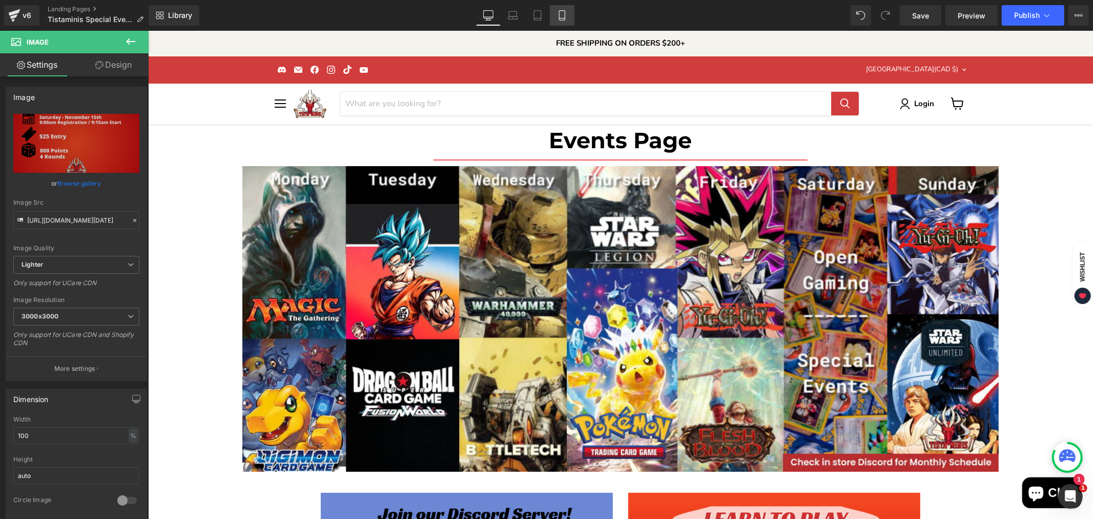
type input "[URL][DOMAIN_NAME]"
click at [558, 10] on icon at bounding box center [562, 15] width 10 height 10
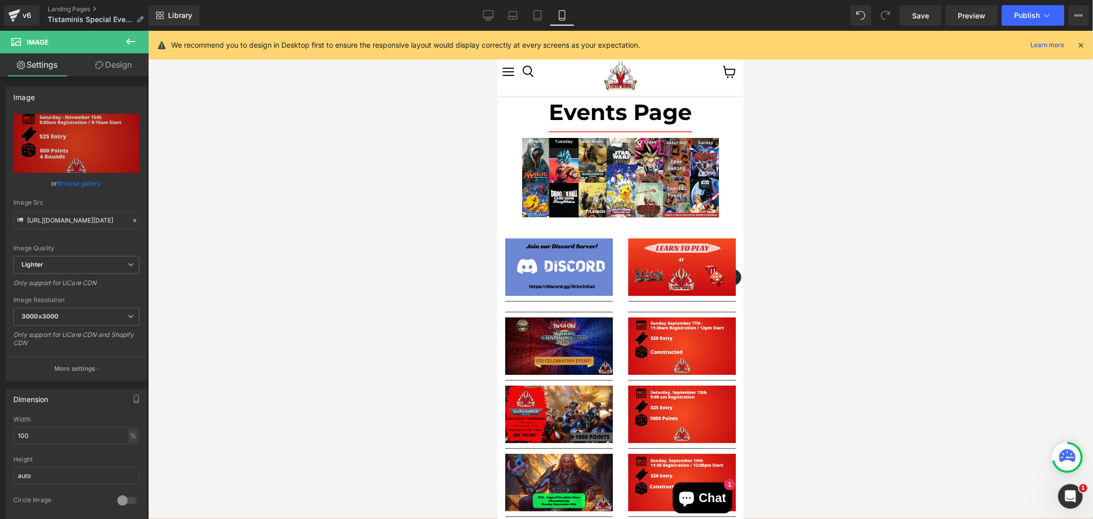
scroll to position [1066, 0]
click at [534, 11] on icon at bounding box center [537, 16] width 7 height 10
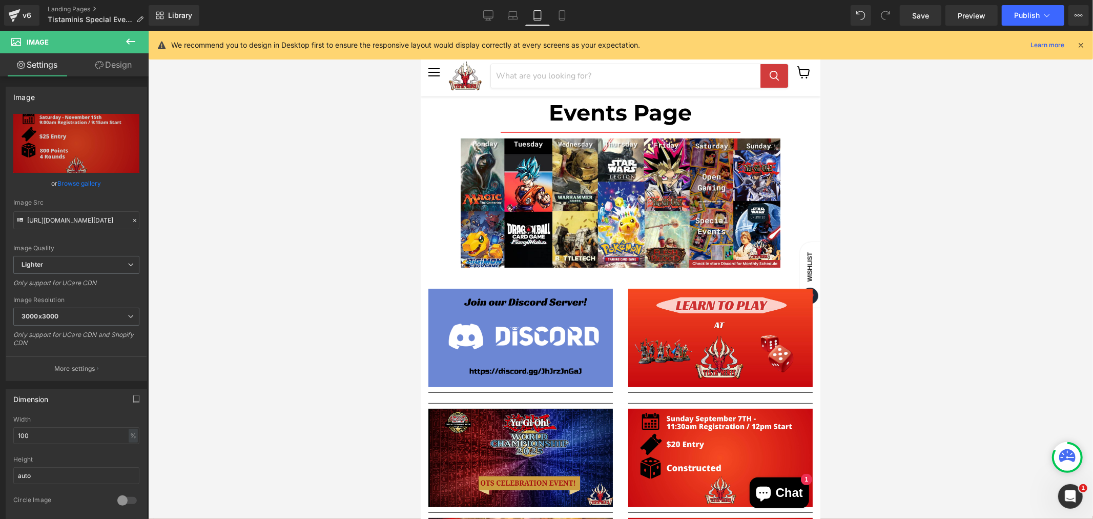
scroll to position [1765, 0]
click at [516, 17] on icon at bounding box center [513, 15] width 10 height 10
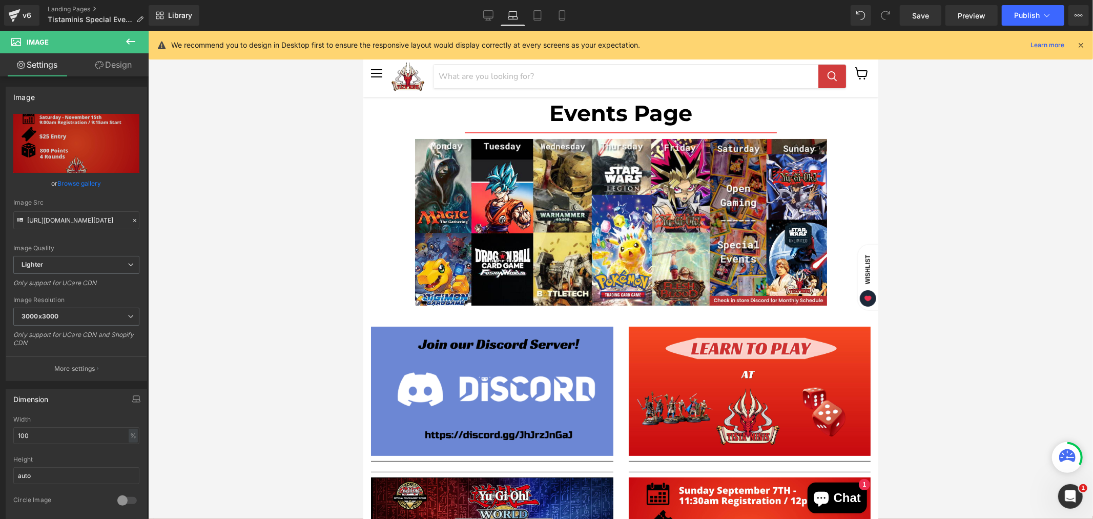
scroll to position [2296, 0]
click at [493, 16] on icon at bounding box center [488, 15] width 10 height 10
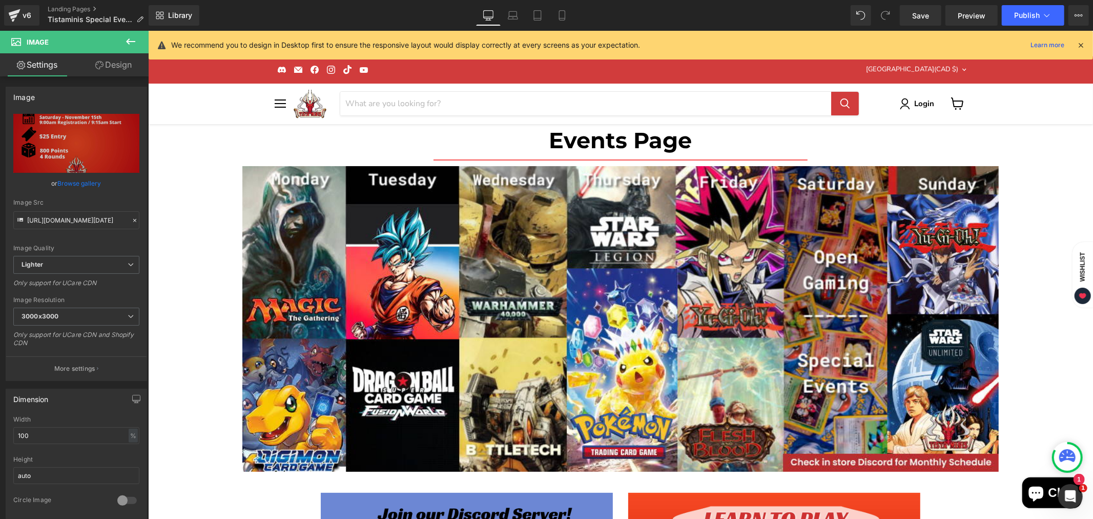
scroll to position [2960, 0]
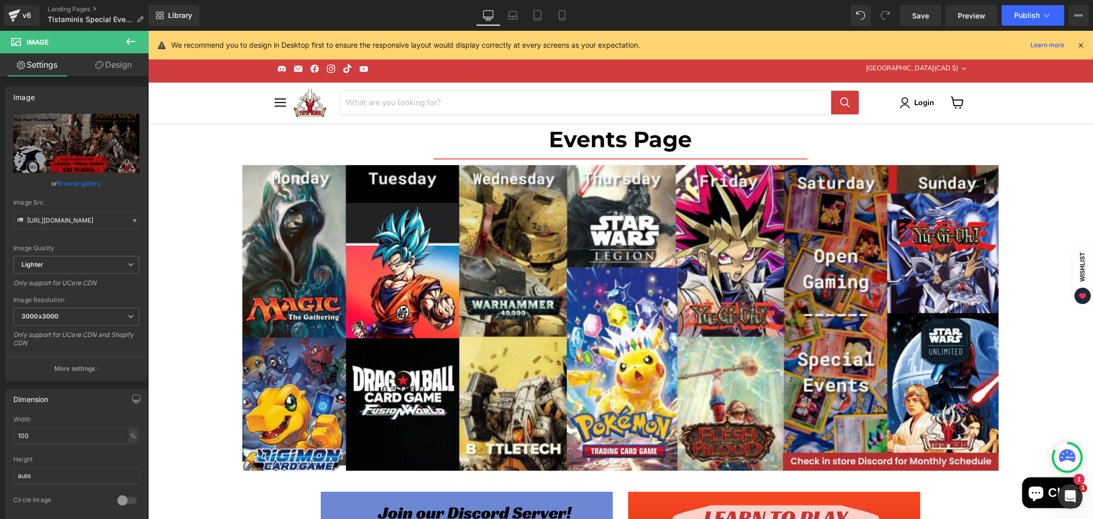
scroll to position [0, 0]
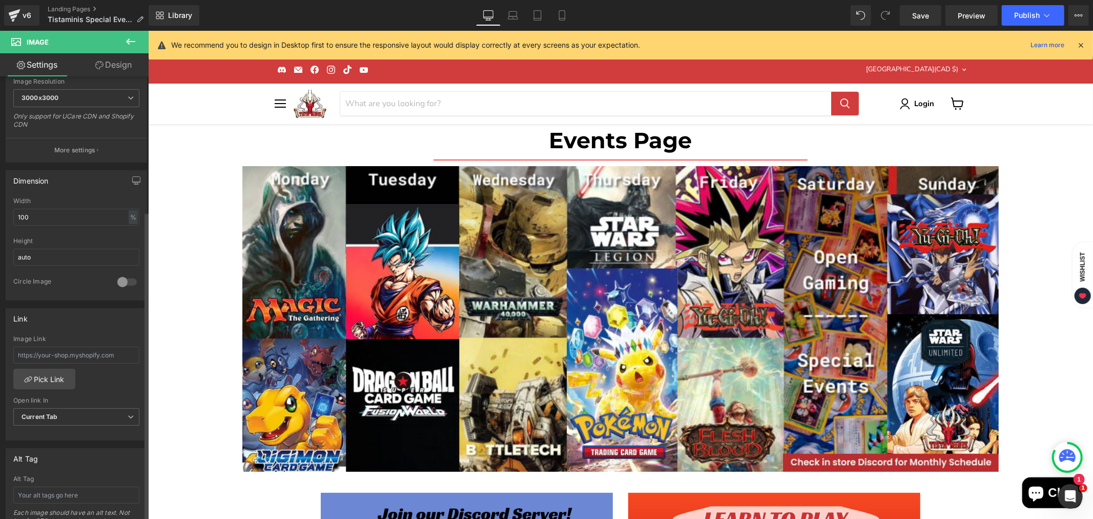
scroll to position [284, 0]
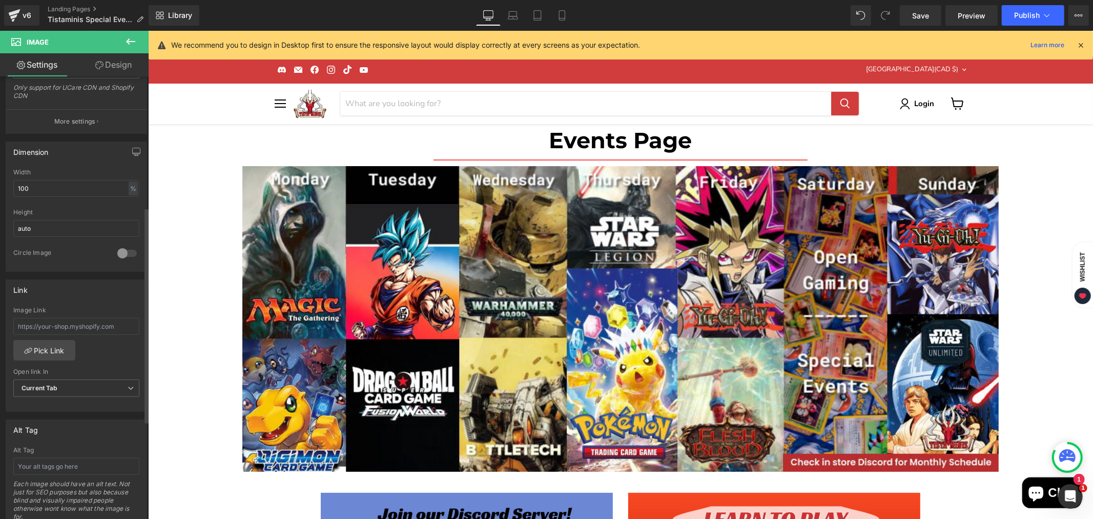
scroll to position [241, 0]
click at [52, 328] on input "text" at bounding box center [76, 332] width 126 height 17
paste input "[URL][DOMAIN_NAME]"
type input "[URL][DOMAIN_NAME]"
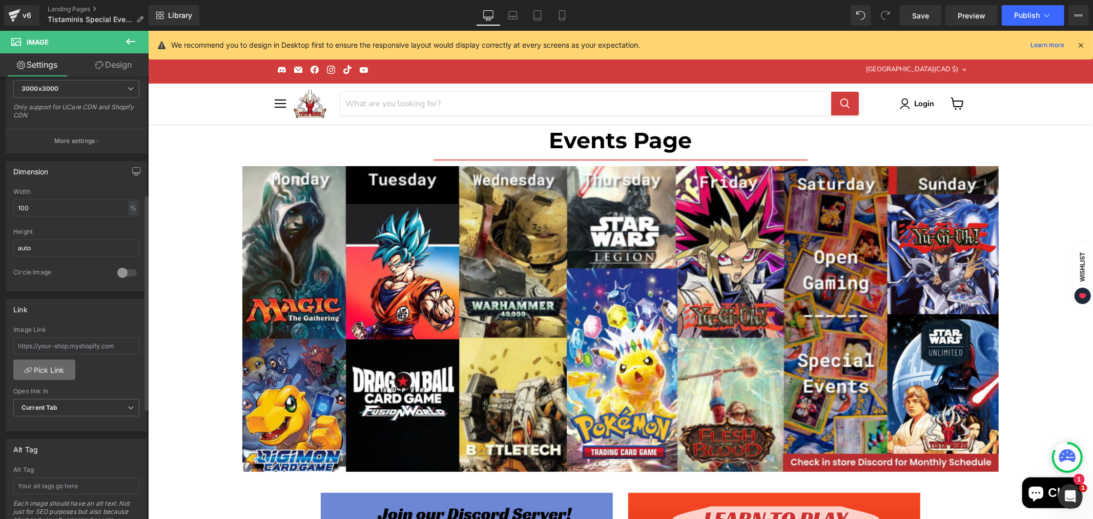
scroll to position [284, 0]
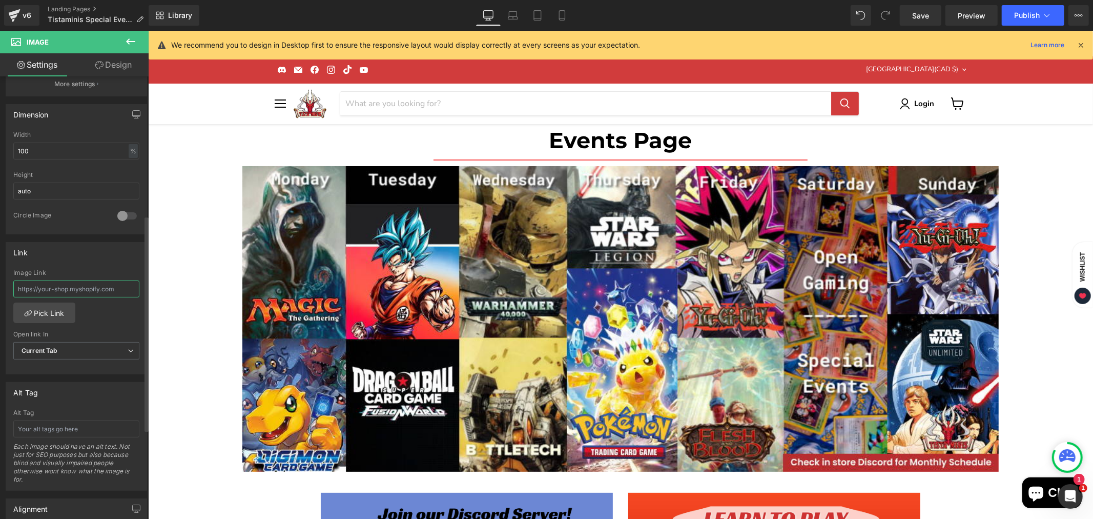
click at [85, 287] on input "text" at bounding box center [76, 288] width 126 height 17
paste input "[URL][DOMAIN_NAME]"
type input "[URL][DOMAIN_NAME]"
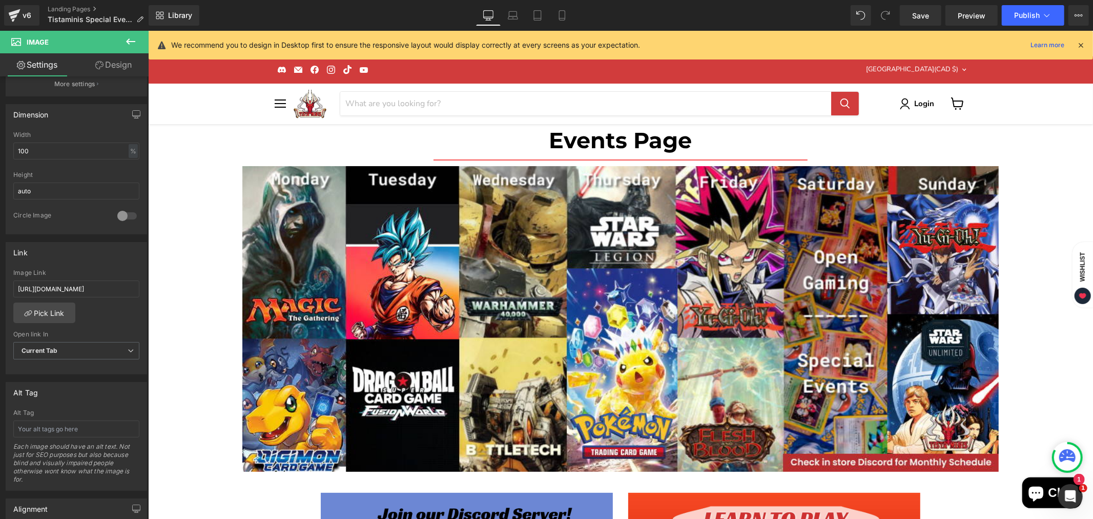
scroll to position [0, 0]
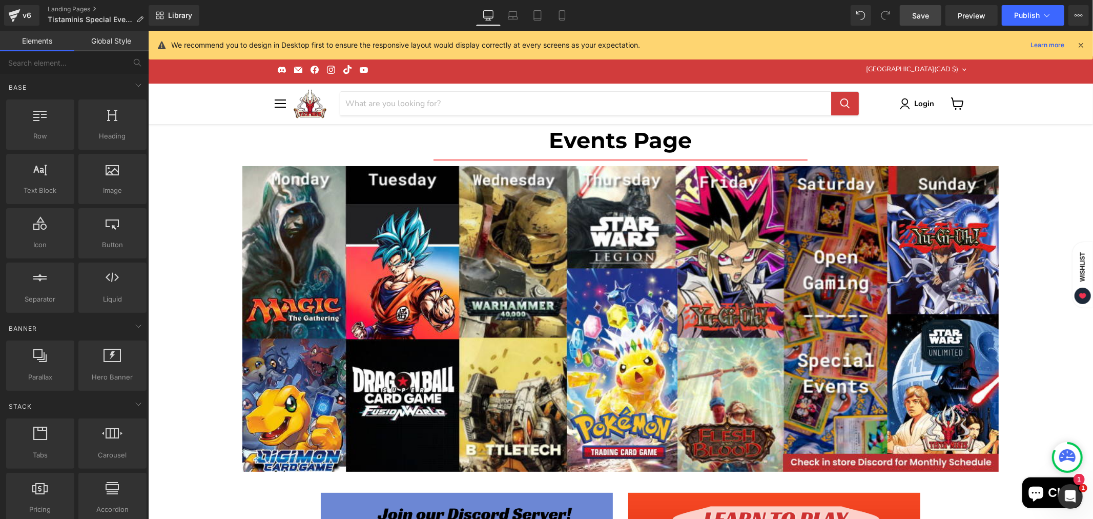
click at [926, 16] on span "Save" at bounding box center [920, 15] width 17 height 11
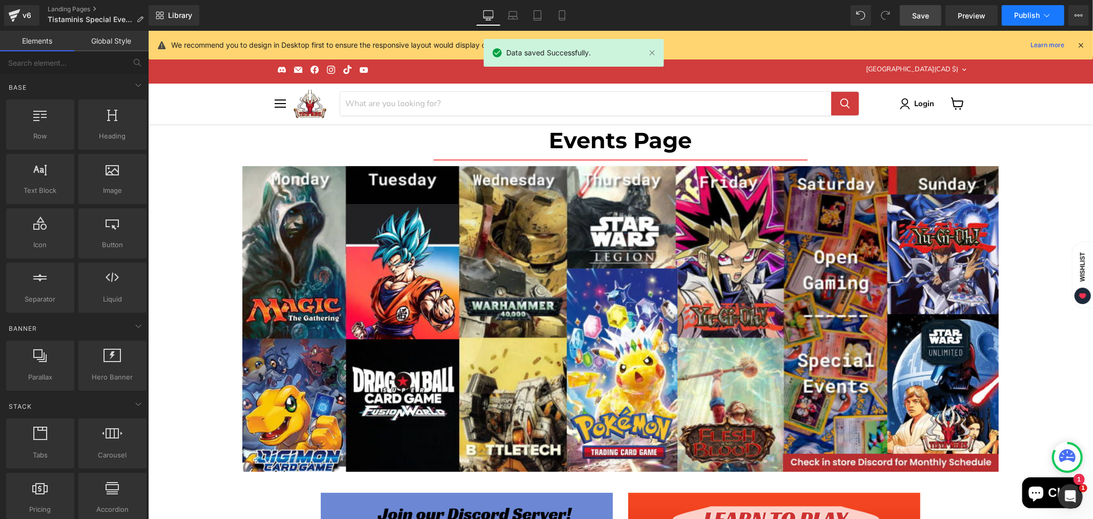
click at [1021, 14] on span "Publish" at bounding box center [1027, 15] width 26 height 8
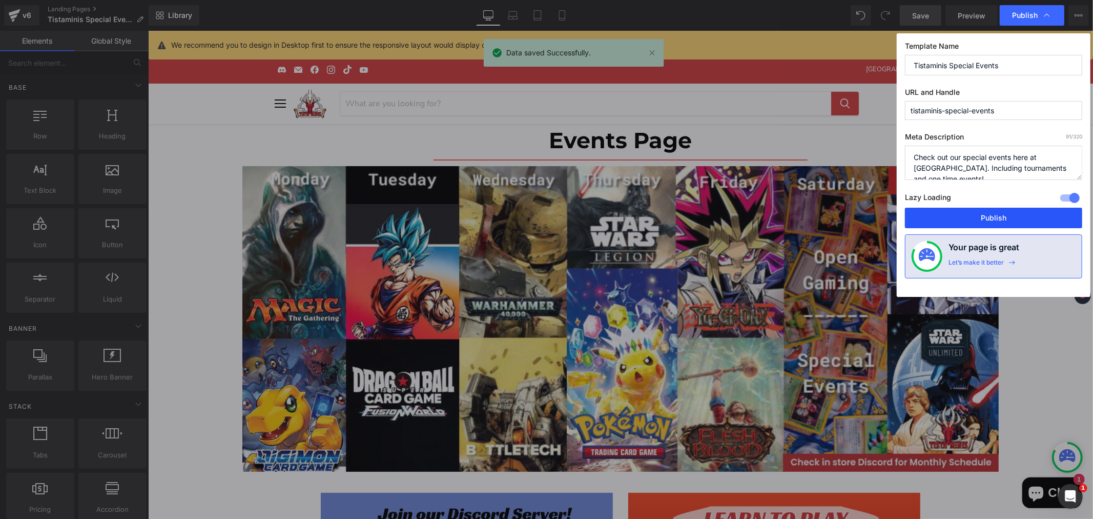
click at [998, 209] on button "Publish" at bounding box center [993, 218] width 177 height 20
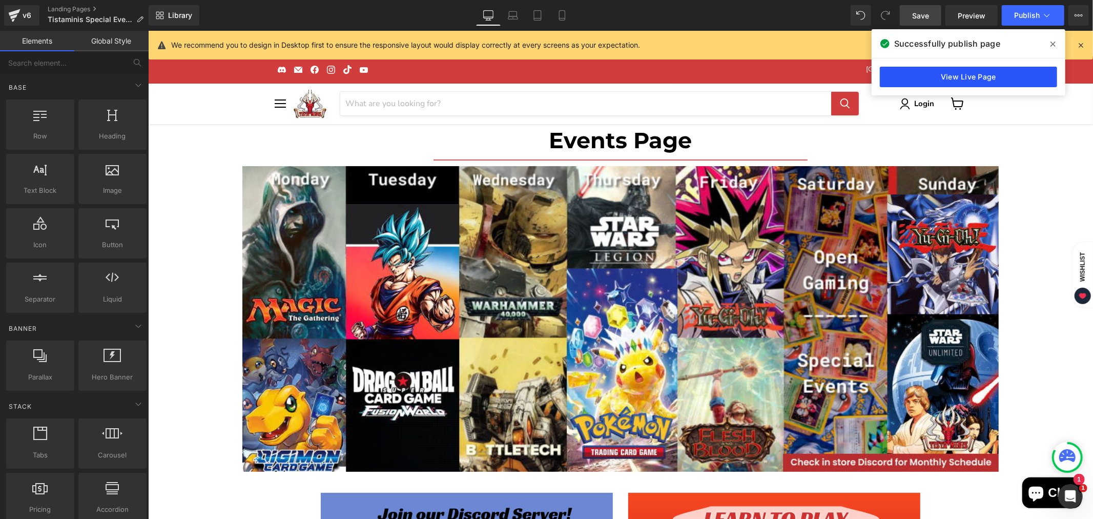
click at [992, 75] on link "View Live Page" at bounding box center [968, 77] width 177 height 20
